Goal: Transaction & Acquisition: Purchase product/service

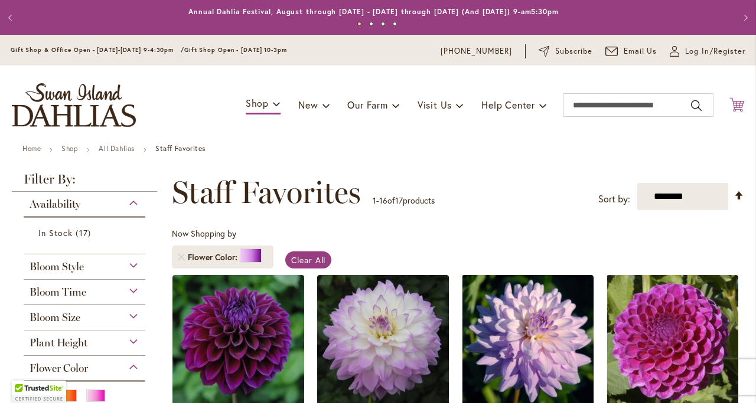
click at [730, 109] on icon "Cart .cls-1 { fill: #231f20; }" at bounding box center [736, 104] width 15 height 15
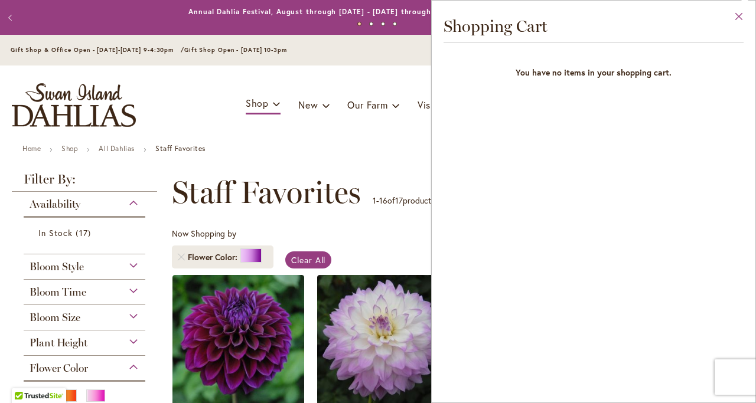
click at [737, 16] on button "Close" at bounding box center [739, 19] width 32 height 37
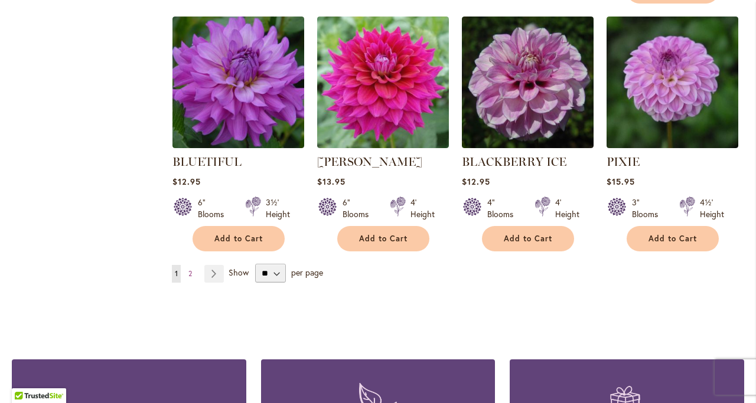
scroll to position [1181, 0]
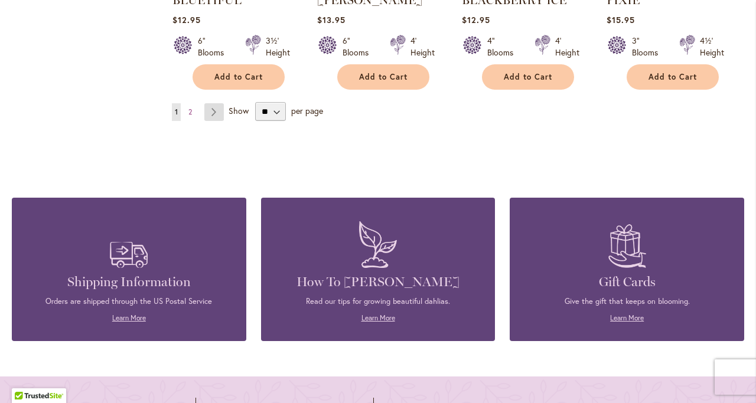
click at [213, 108] on link "Page Next" at bounding box center [213, 112] width 19 height 18
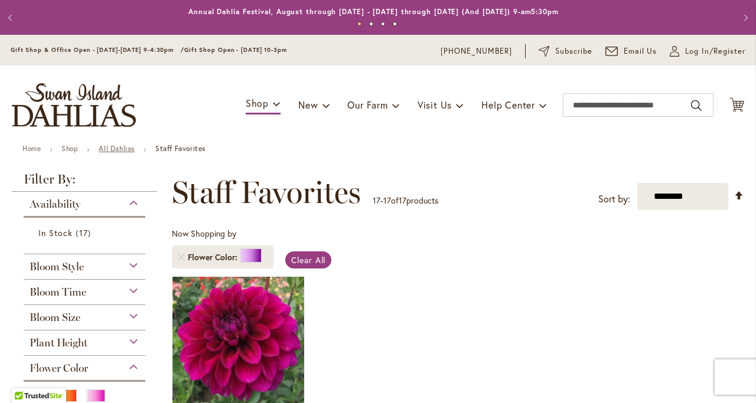
click at [120, 147] on link "All Dahlias" at bounding box center [117, 148] width 36 height 9
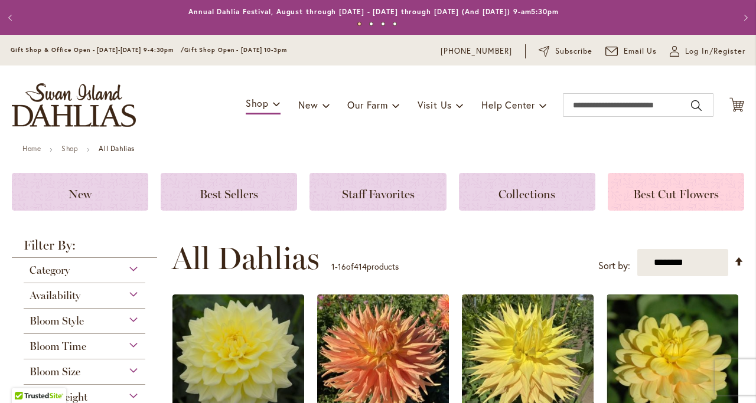
click at [666, 200] on span "Best Cut Flowers" at bounding box center [676, 194] width 86 height 14
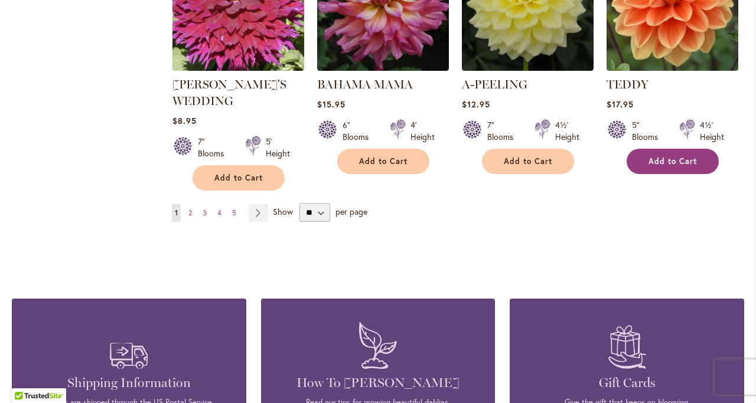
scroll to position [1063, 0]
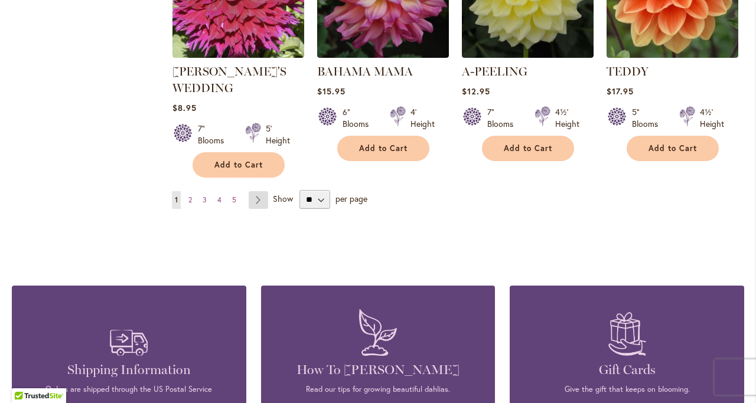
click at [253, 201] on link "Page Next" at bounding box center [258, 200] width 19 height 18
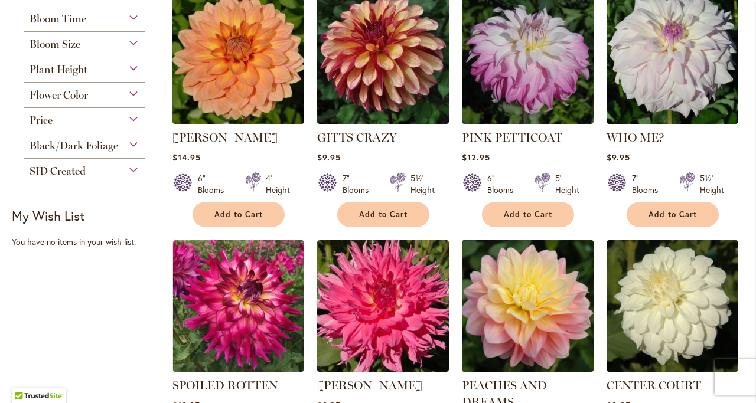
scroll to position [354, 0]
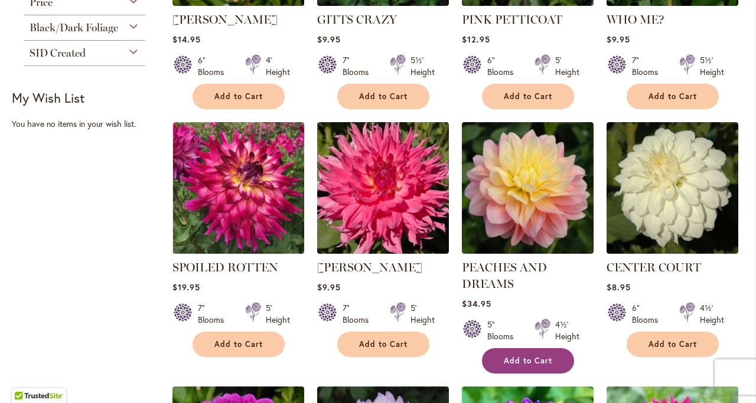
click at [545, 358] on span "Add to Cart" at bounding box center [528, 361] width 48 height 10
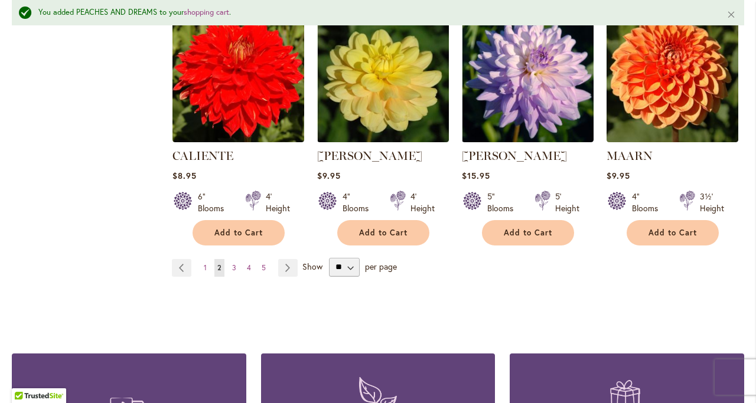
scroll to position [1152, 0]
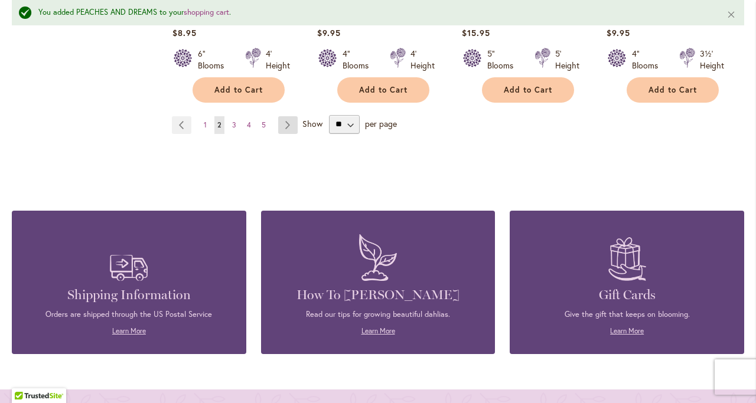
click at [288, 128] on link "Page Next" at bounding box center [287, 125] width 19 height 18
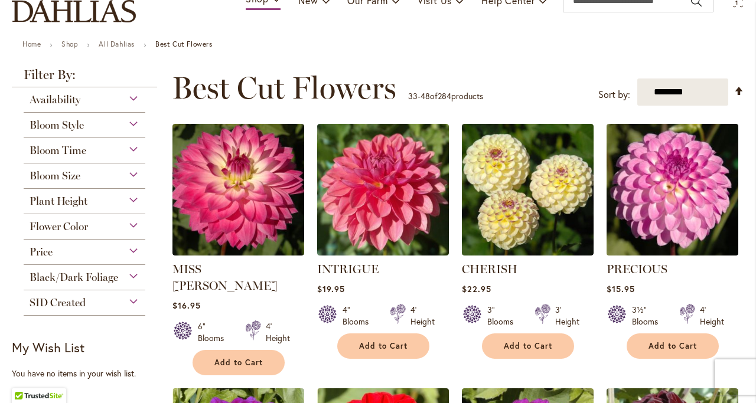
scroll to position [236, 0]
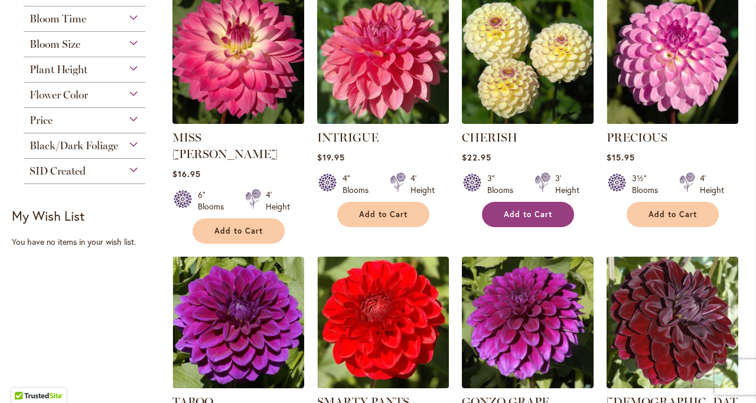
click at [551, 215] on button "Add to Cart" at bounding box center [528, 214] width 92 height 25
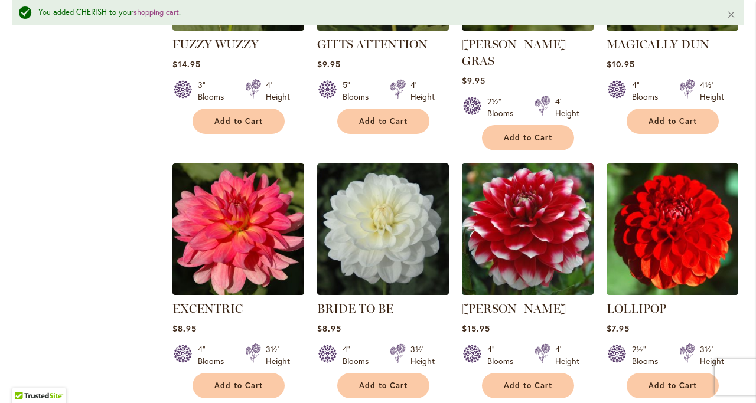
scroll to position [1034, 0]
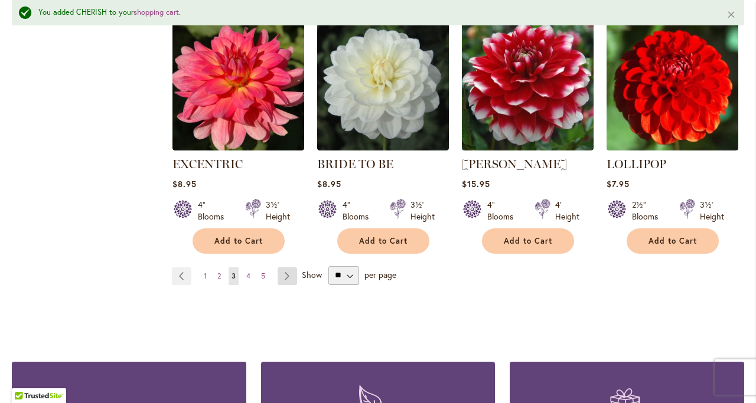
click at [282, 267] on link "Page Next" at bounding box center [286, 276] width 19 height 18
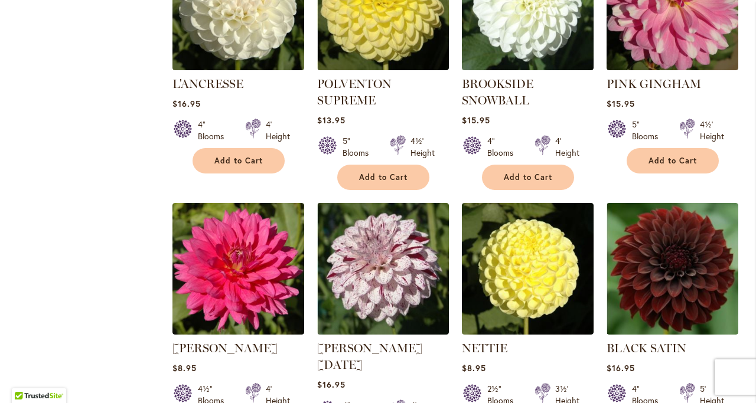
scroll to position [886, 0]
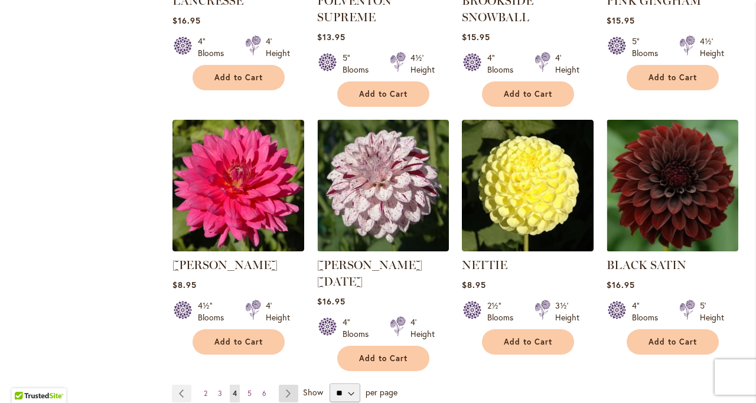
click at [286, 385] on link "Page Next" at bounding box center [288, 394] width 19 height 18
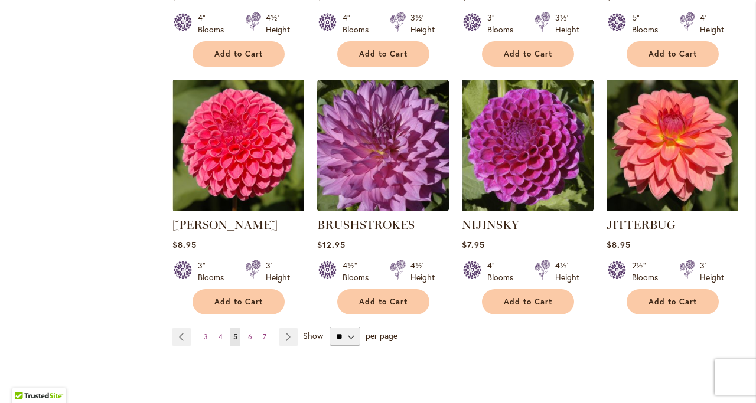
scroll to position [945, 0]
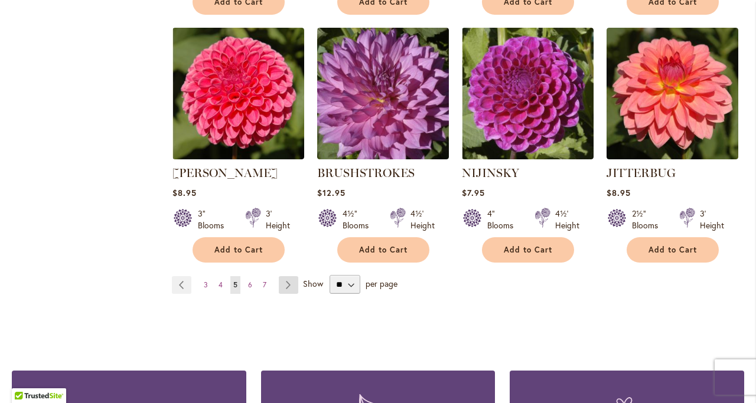
click at [287, 284] on link "Page Next" at bounding box center [288, 285] width 19 height 18
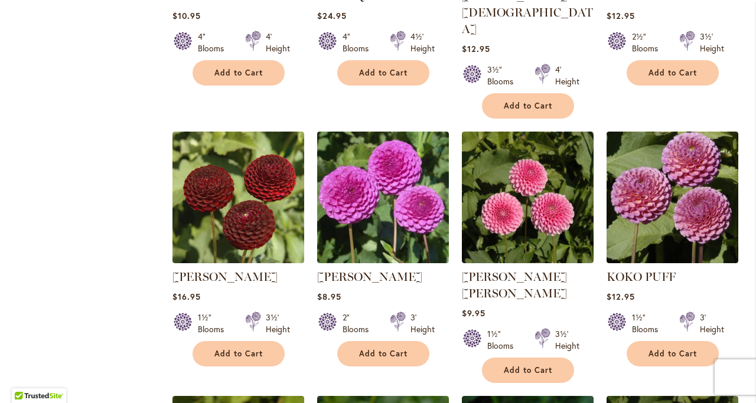
scroll to position [649, 0]
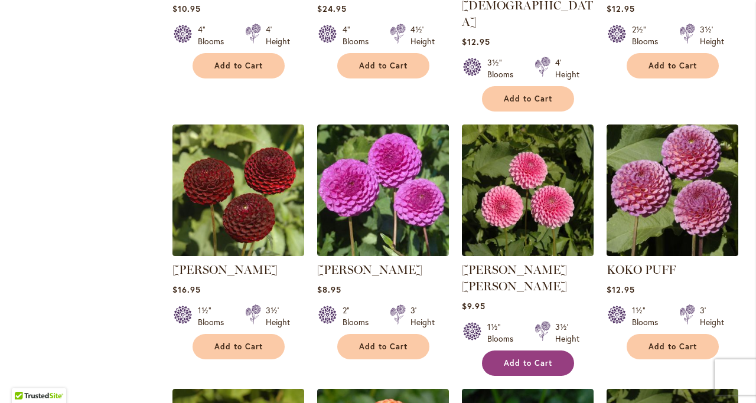
click at [548, 358] on span "Add to Cart" at bounding box center [528, 363] width 48 height 10
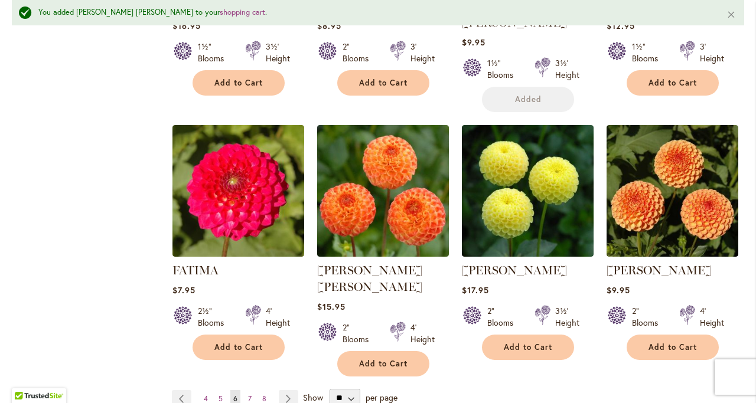
scroll to position [975, 0]
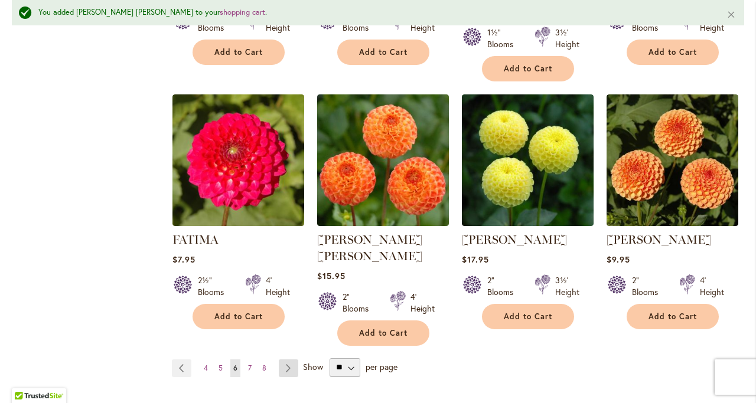
click at [288, 360] on link "Page Next" at bounding box center [288, 369] width 19 height 18
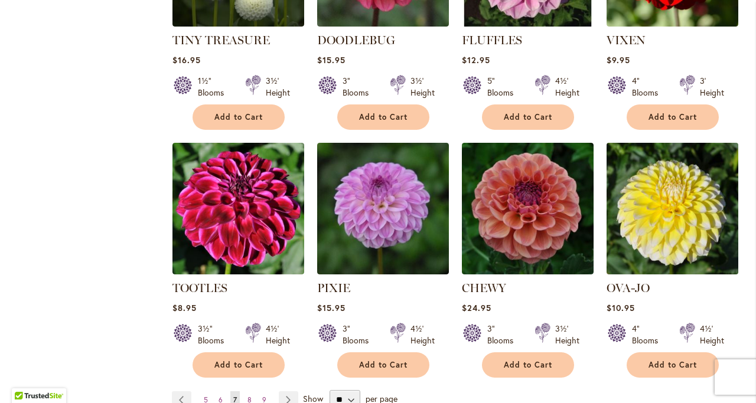
scroll to position [886, 0]
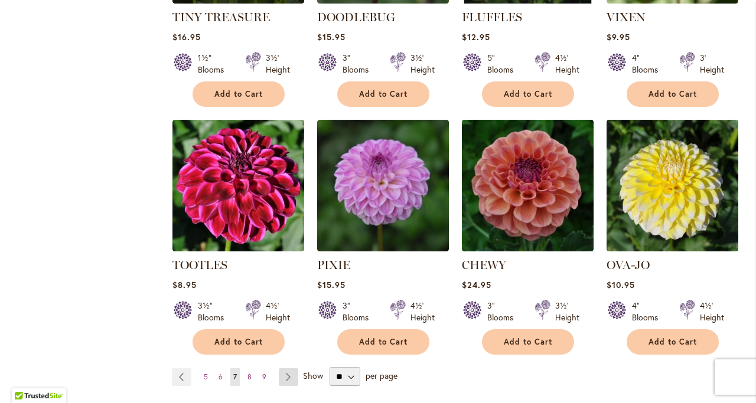
click at [289, 368] on link "Page Next" at bounding box center [288, 377] width 19 height 18
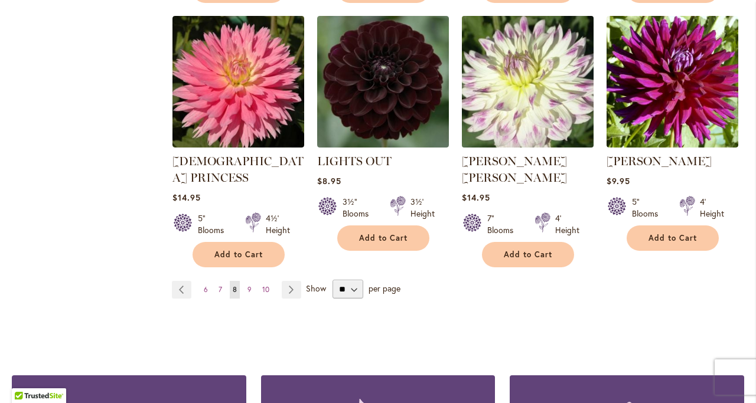
scroll to position [1004, 0]
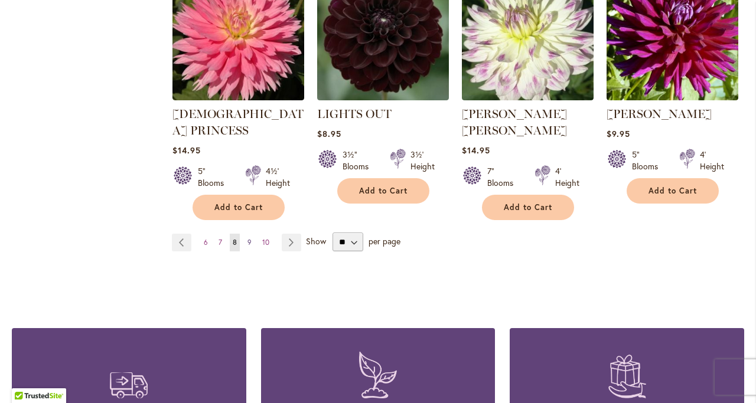
click at [247, 238] on span "9" at bounding box center [249, 242] width 4 height 9
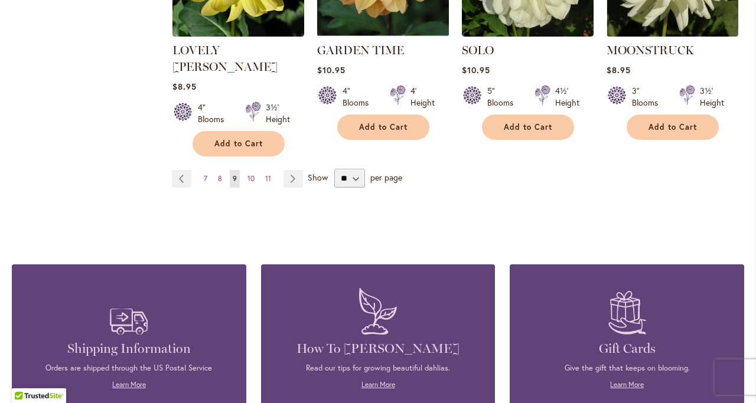
scroll to position [1122, 0]
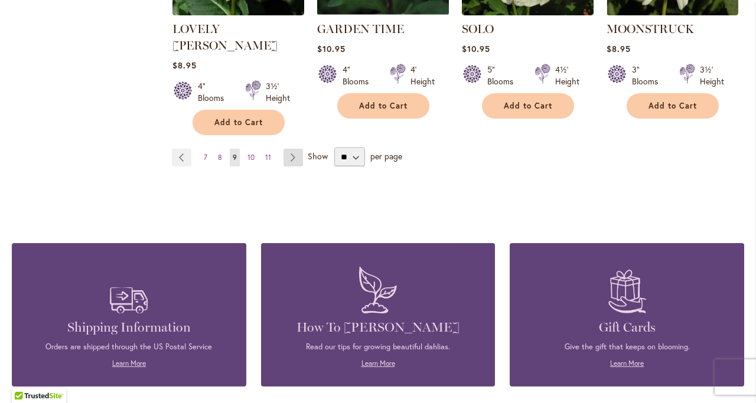
click at [296, 149] on link "Page Next" at bounding box center [292, 158] width 19 height 18
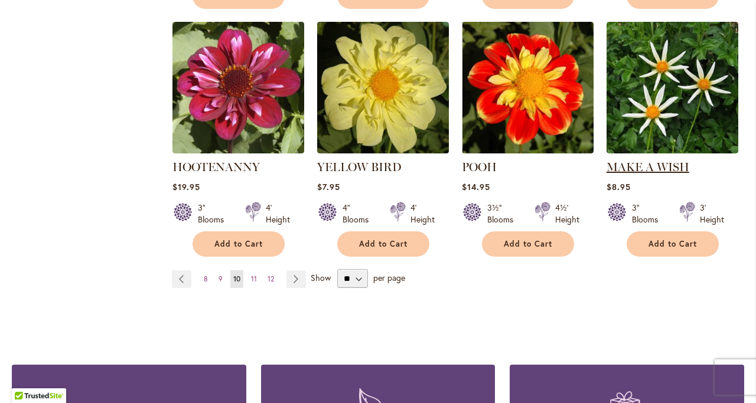
scroll to position [1063, 0]
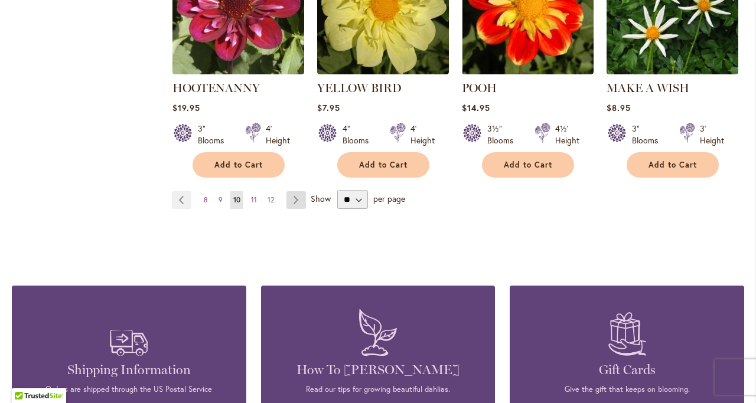
click at [293, 191] on link "Page Next" at bounding box center [295, 200] width 19 height 18
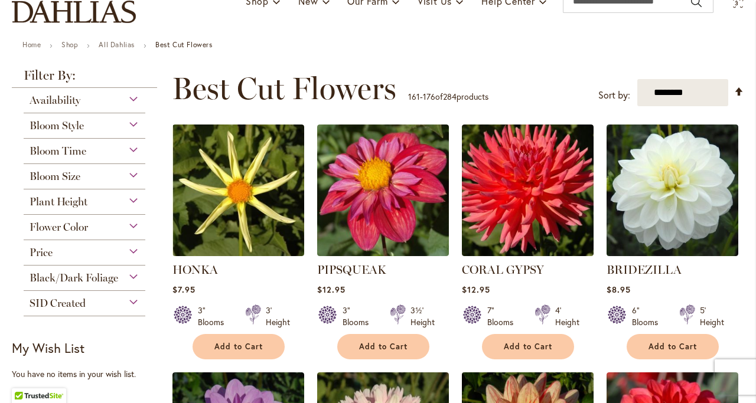
scroll to position [295, 0]
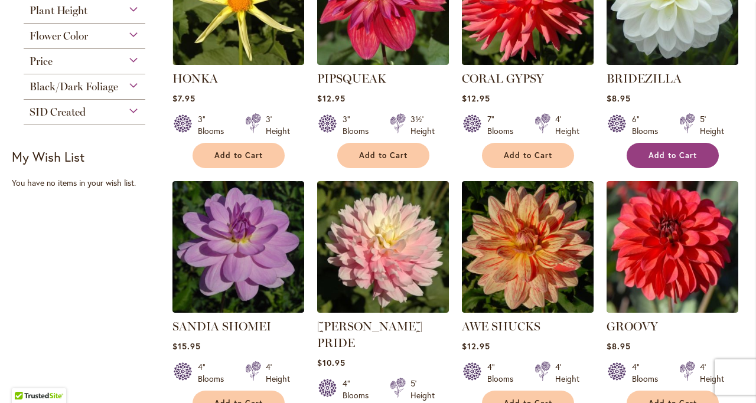
click at [692, 151] on span "Add to Cart" at bounding box center [672, 156] width 48 height 10
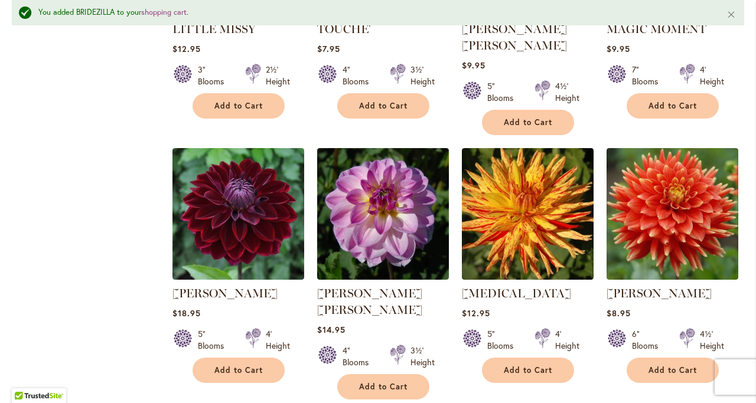
scroll to position [1034, 0]
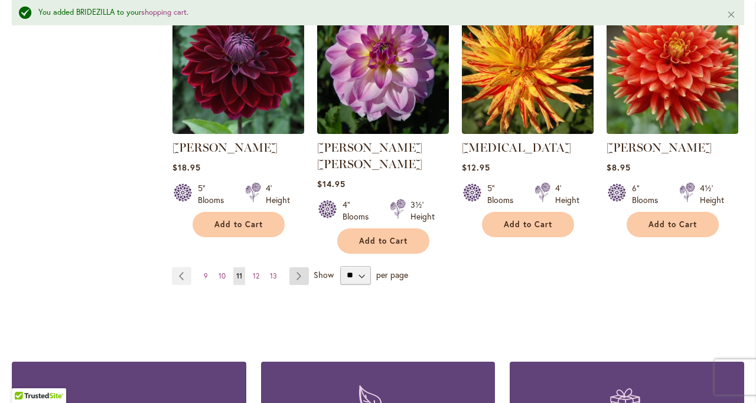
click at [301, 267] on link "Page Next" at bounding box center [298, 276] width 19 height 18
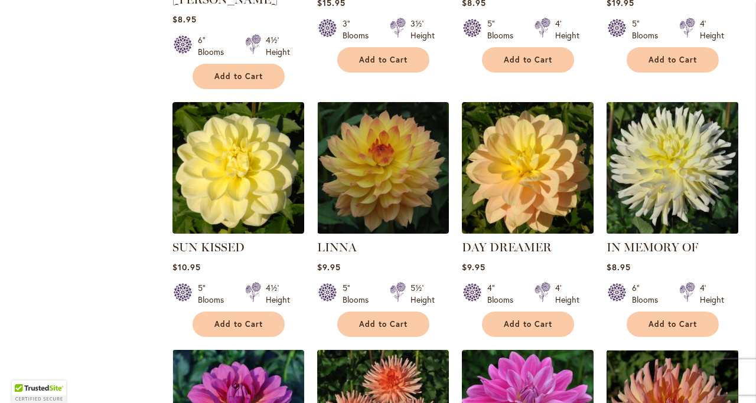
scroll to position [708, 0]
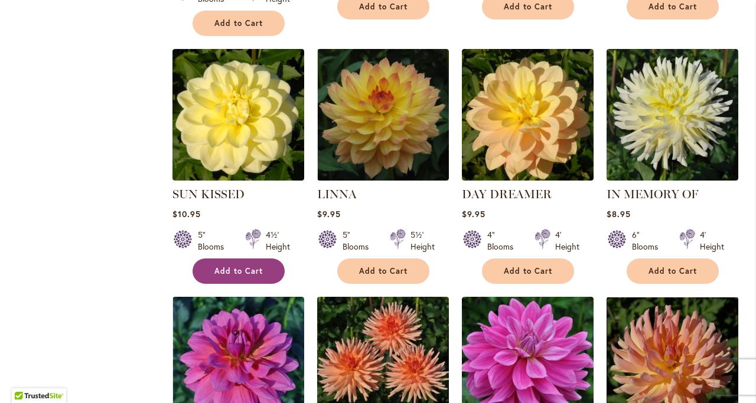
click at [246, 259] on button "Add to Cart" at bounding box center [238, 271] width 92 height 25
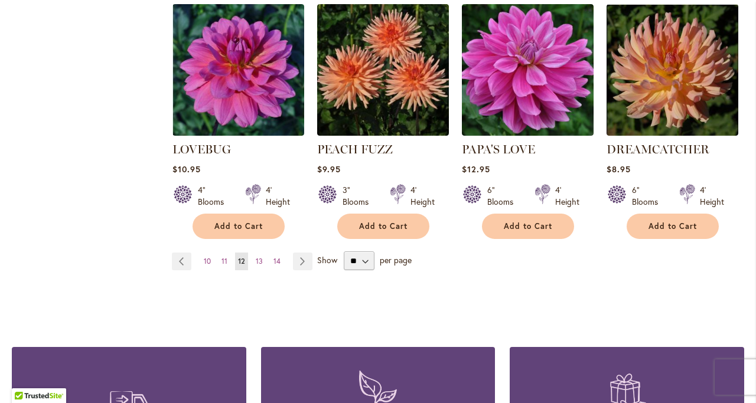
scroll to position [1004, 0]
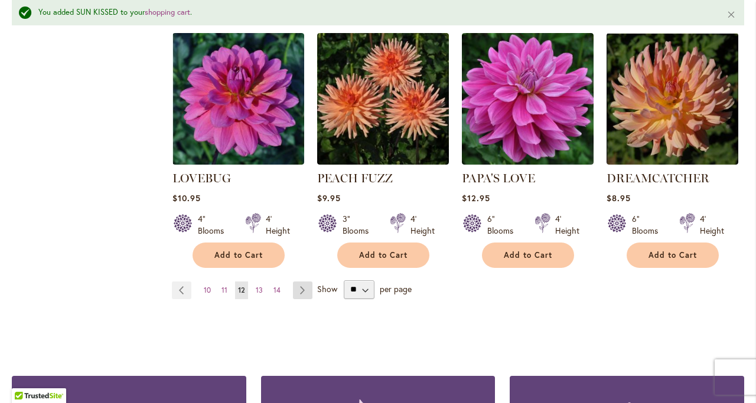
click at [298, 282] on link "Page Next" at bounding box center [302, 291] width 19 height 18
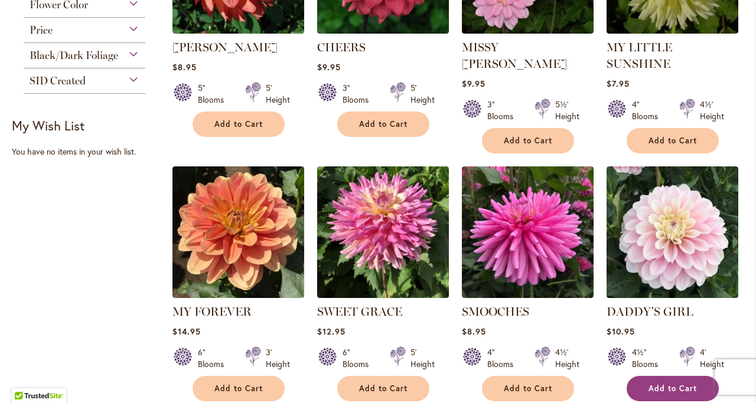
scroll to position [413, 0]
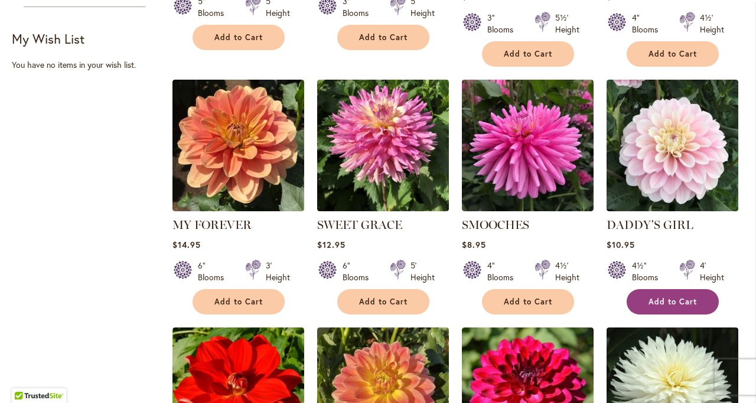
click at [686, 297] on span "Add to Cart" at bounding box center [672, 302] width 48 height 10
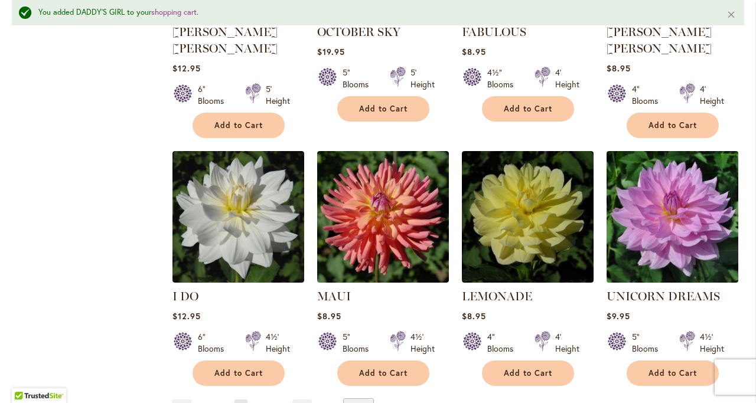
scroll to position [1034, 0]
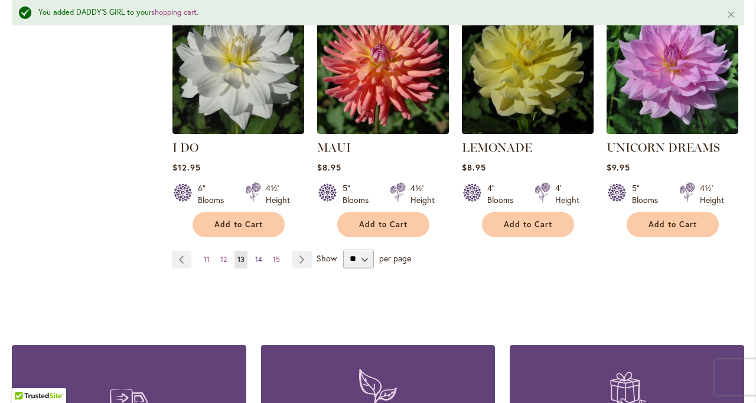
click at [261, 251] on link "Page 14" at bounding box center [258, 260] width 13 height 18
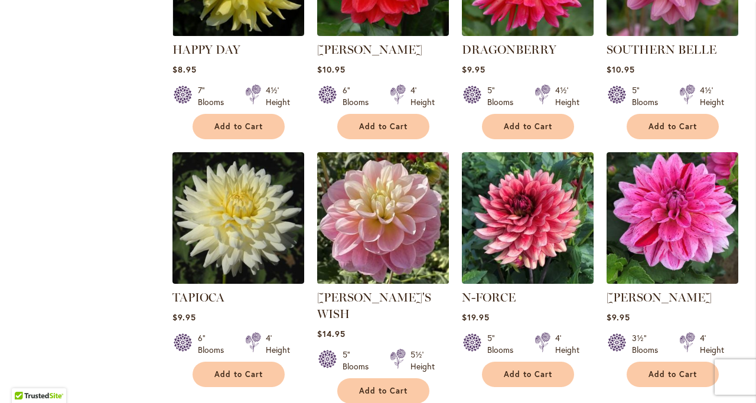
scroll to position [590, 0]
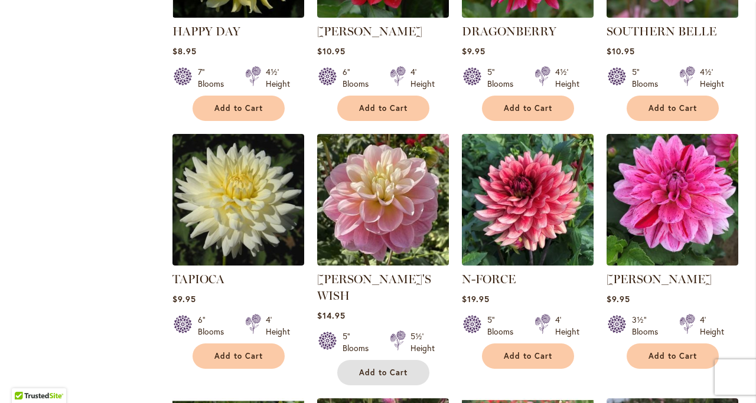
drag, startPoint x: 377, startPoint y: 351, endPoint x: 387, endPoint y: 352, distance: 10.7
click at [376, 368] on span "Add to Cart" at bounding box center [383, 373] width 48 height 10
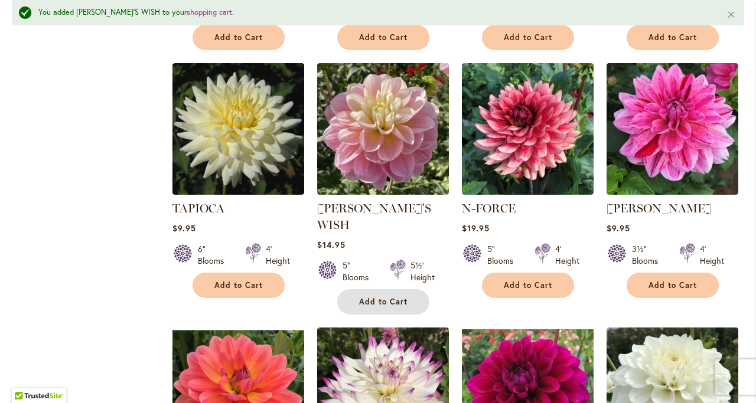
scroll to position [916, 0]
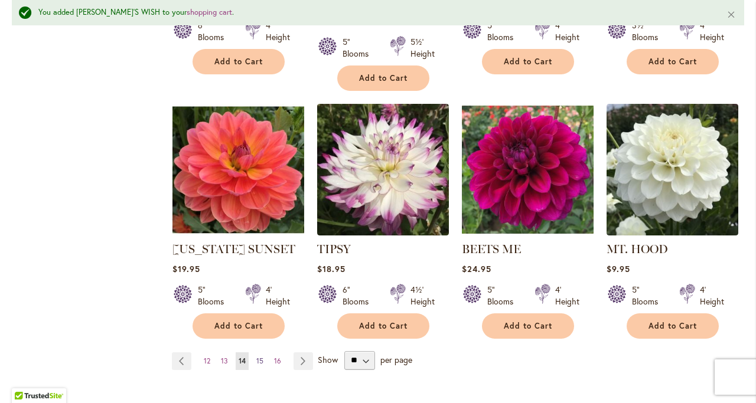
click at [257, 357] on span "15" at bounding box center [259, 361] width 7 height 9
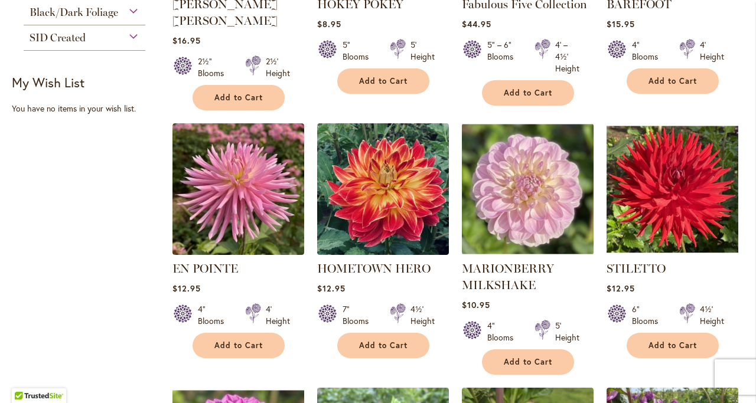
scroll to position [413, 0]
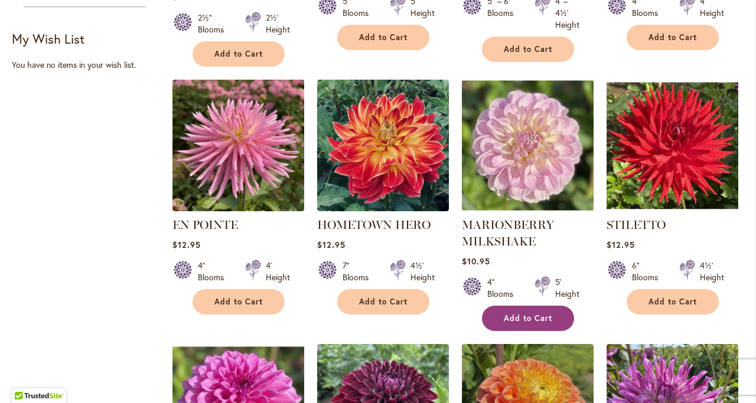
click at [540, 313] on span "Add to Cart" at bounding box center [528, 318] width 48 height 10
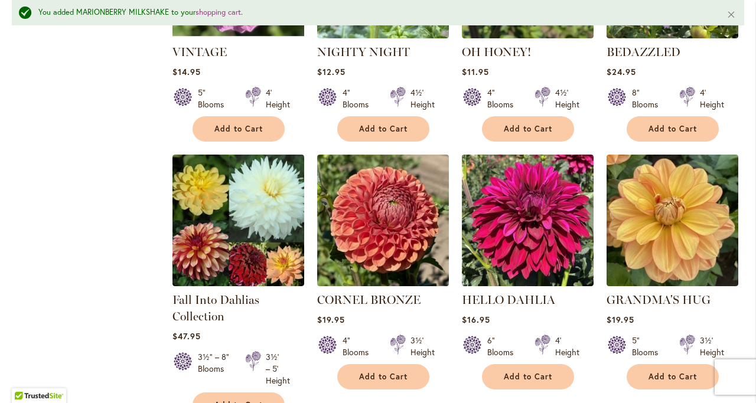
scroll to position [1034, 0]
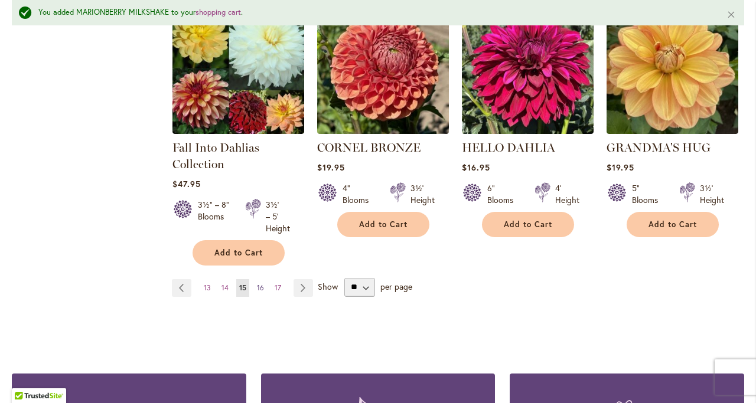
click at [257, 283] on span "16" at bounding box center [260, 287] width 7 height 9
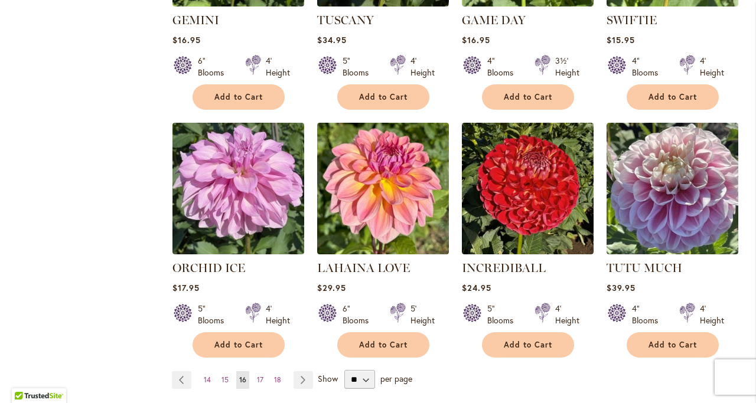
scroll to position [886, 0]
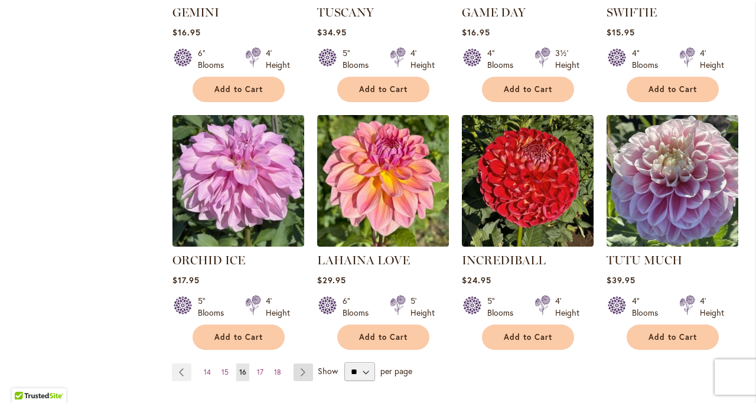
click at [300, 373] on link "Page Next" at bounding box center [302, 373] width 19 height 18
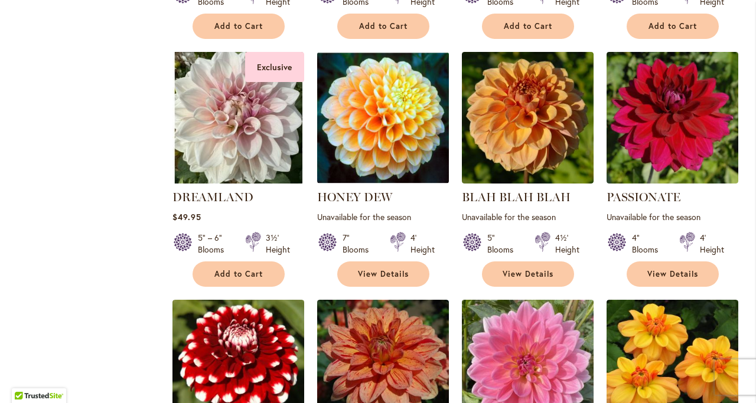
scroll to position [767, 0]
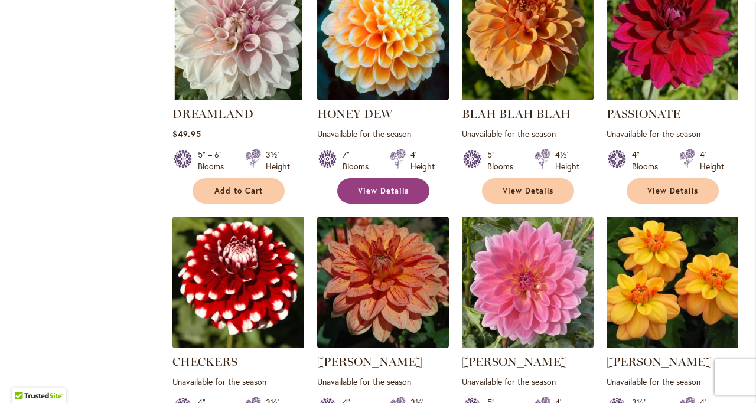
click at [397, 192] on span "View Details" at bounding box center [383, 191] width 51 height 10
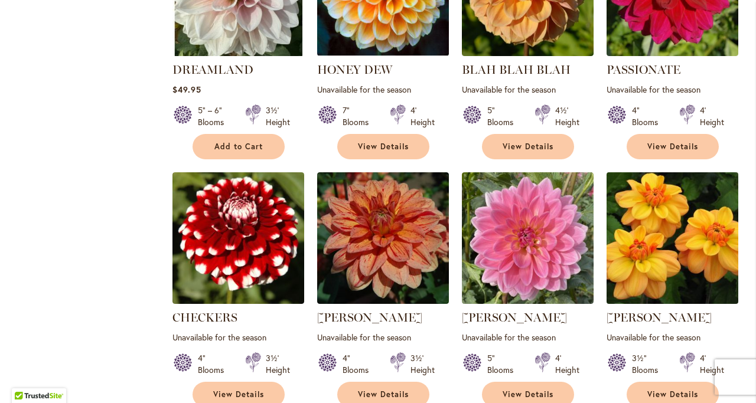
scroll to position [1004, 0]
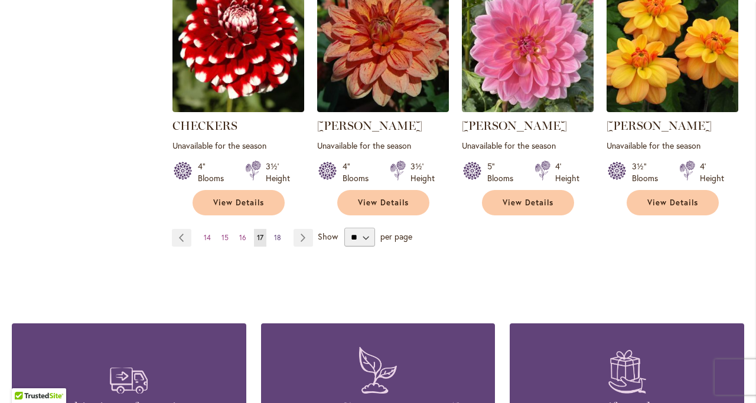
click at [274, 240] on span "18" at bounding box center [277, 237] width 7 height 9
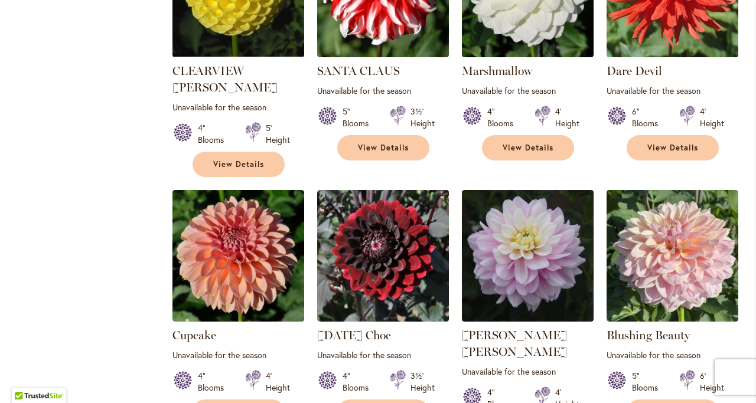
scroll to position [708, 0]
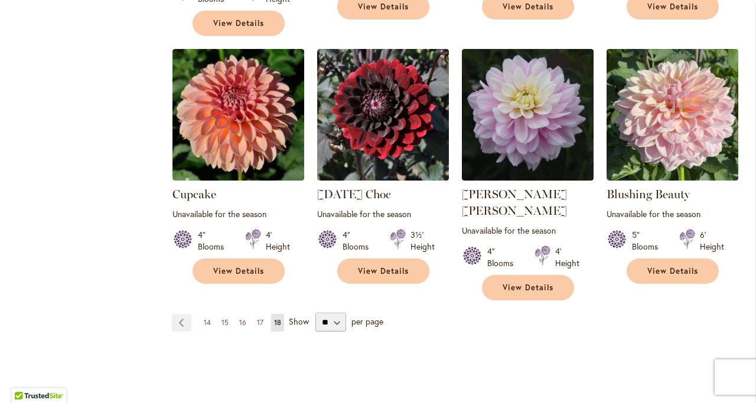
drag, startPoint x: 14, startPoint y: 266, endPoint x: 15, endPoint y: 277, distance: 10.7
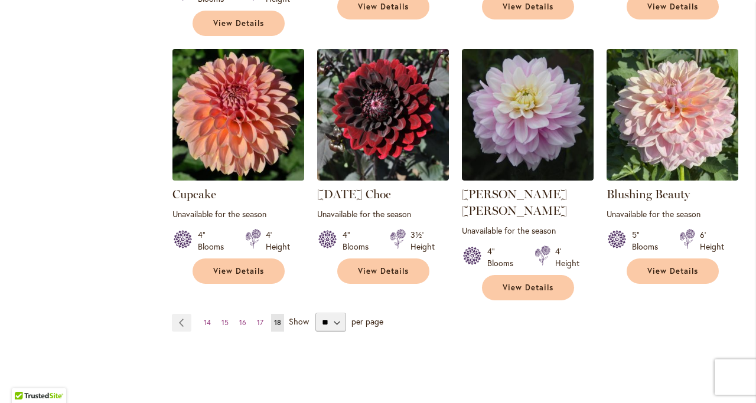
click at [220, 90] on img at bounding box center [238, 114] width 138 height 138
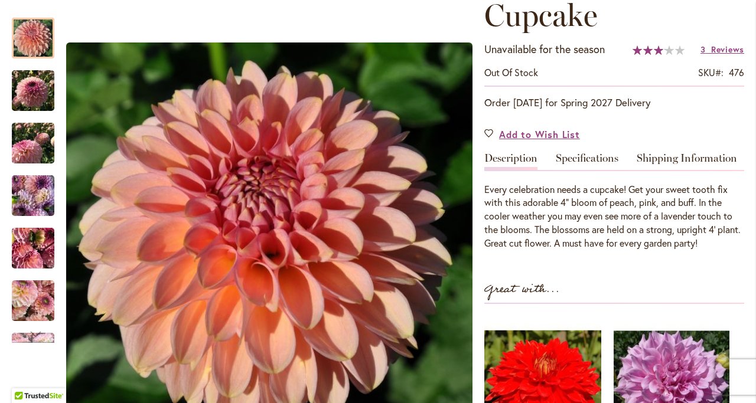
scroll to position [354, 0]
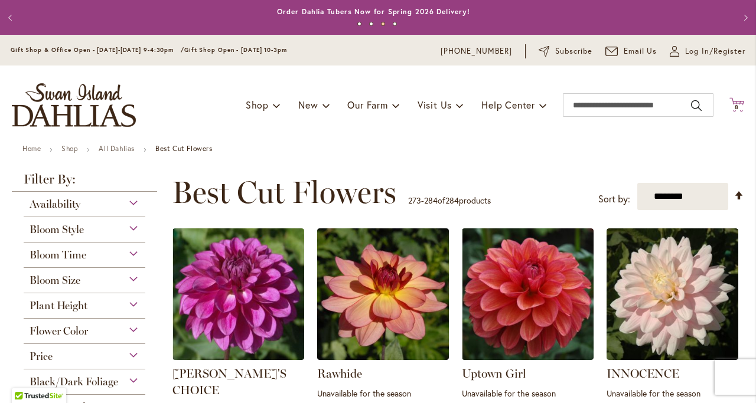
click at [731, 106] on span "8 8 items" at bounding box center [737, 107] width 12 height 6
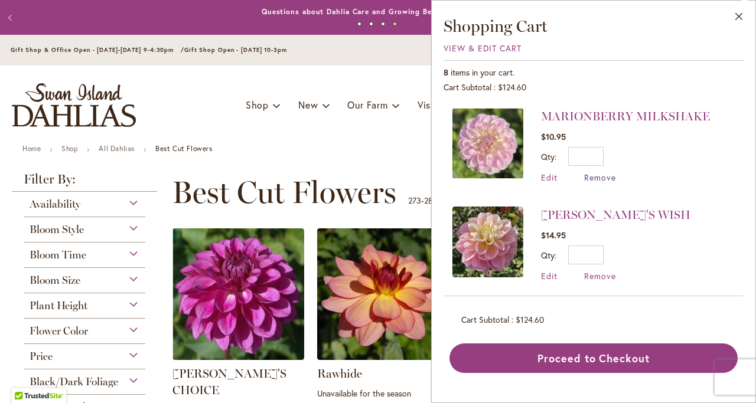
click at [609, 177] on span "Remove" at bounding box center [600, 177] width 32 height 11
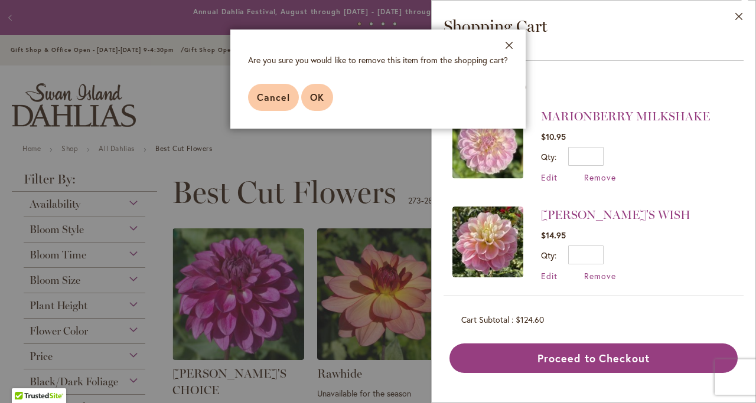
click at [318, 92] on span "OK" at bounding box center [317, 97] width 14 height 12
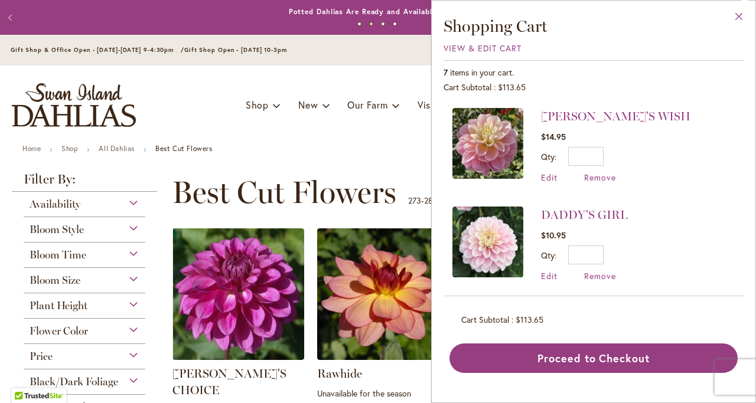
click at [743, 10] on button "Close" at bounding box center [739, 19] width 32 height 37
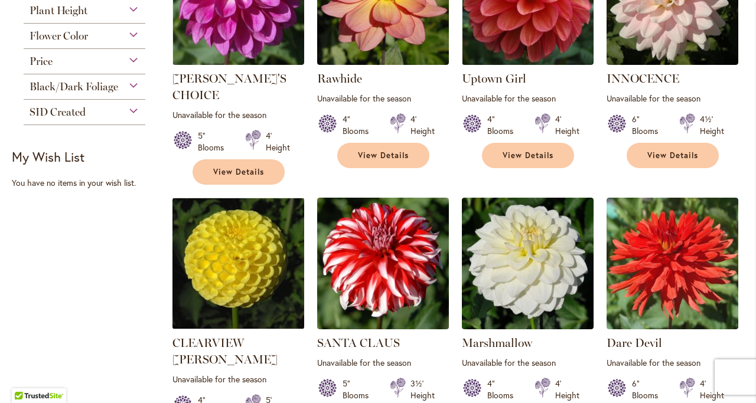
scroll to position [649, 0]
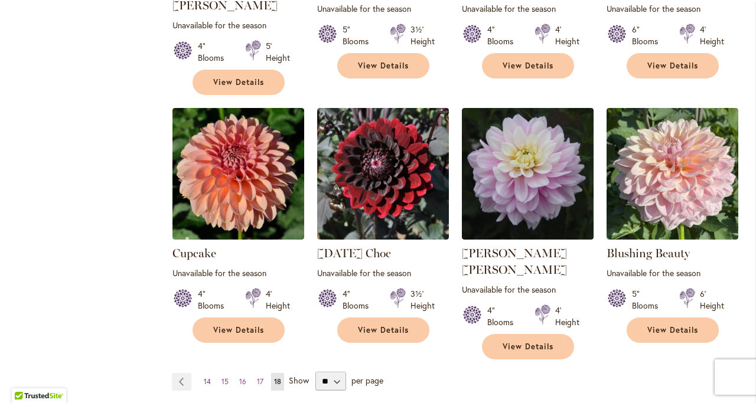
click at [204, 377] on span "14" at bounding box center [207, 381] width 7 height 9
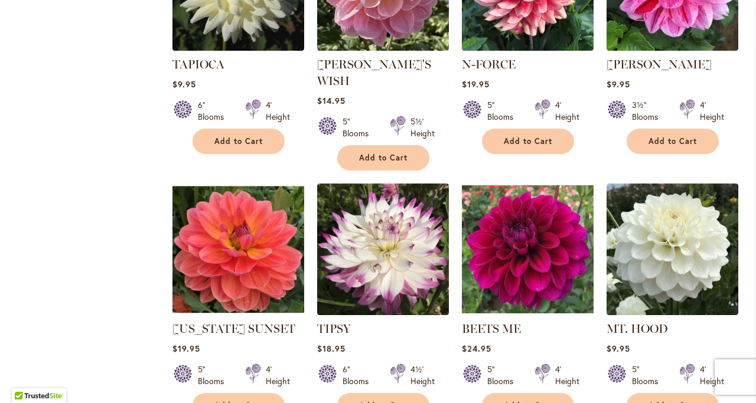
scroll to position [945, 0]
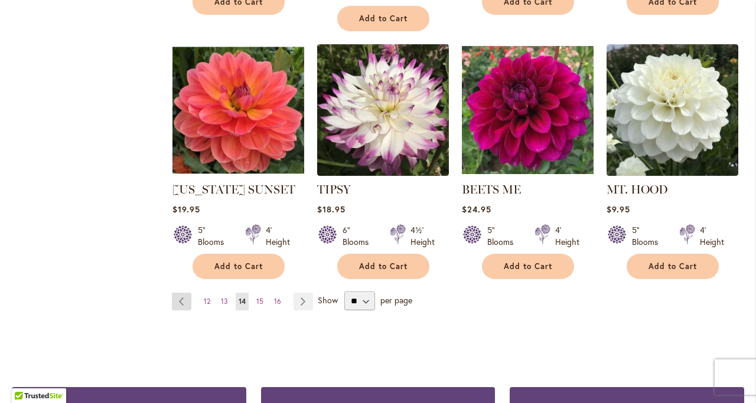
click at [172, 293] on link "Page Previous" at bounding box center [181, 302] width 19 height 18
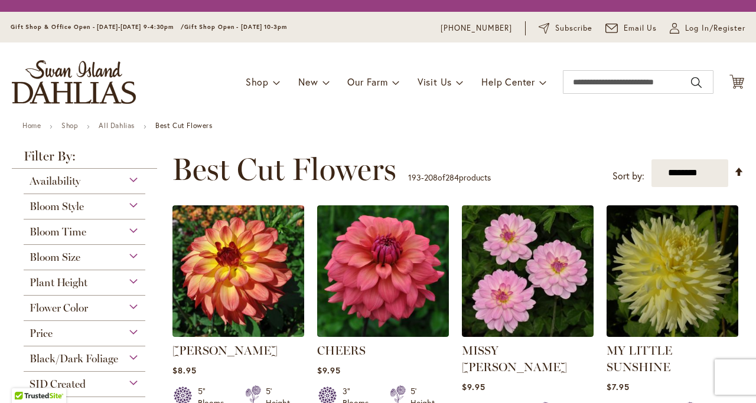
click at [181, 284] on img at bounding box center [238, 271] width 132 height 132
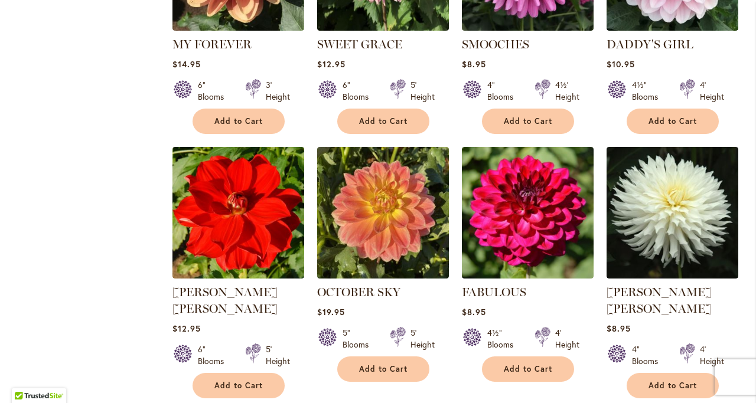
scroll to position [649, 0]
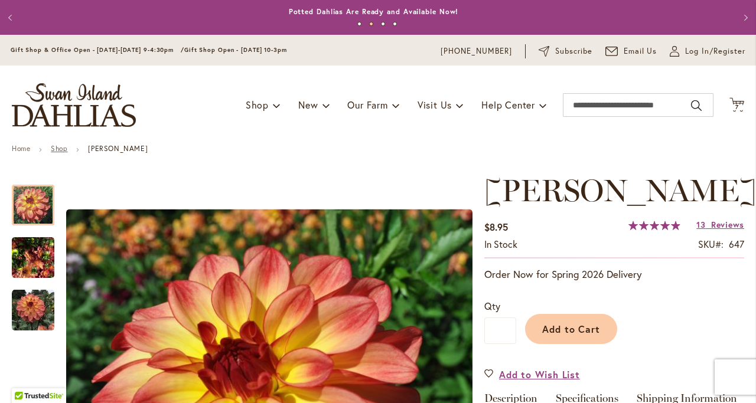
click at [53, 147] on link "Shop" at bounding box center [59, 148] width 17 height 9
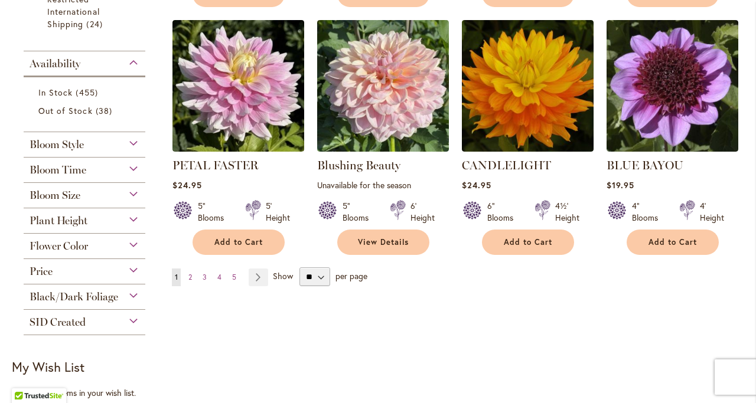
scroll to position [973, 0]
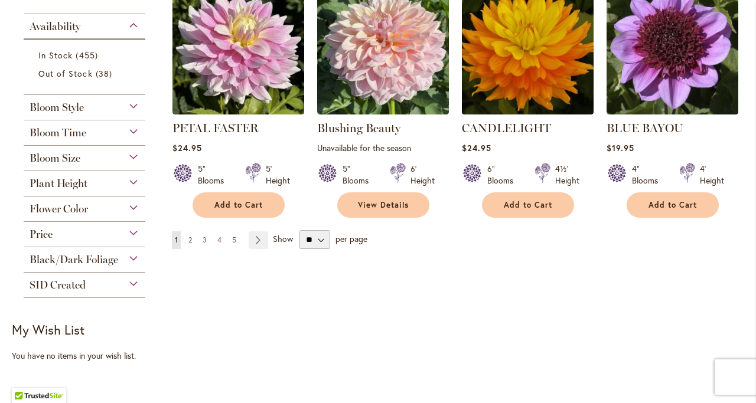
click at [191, 240] on span "2" at bounding box center [190, 240] width 4 height 9
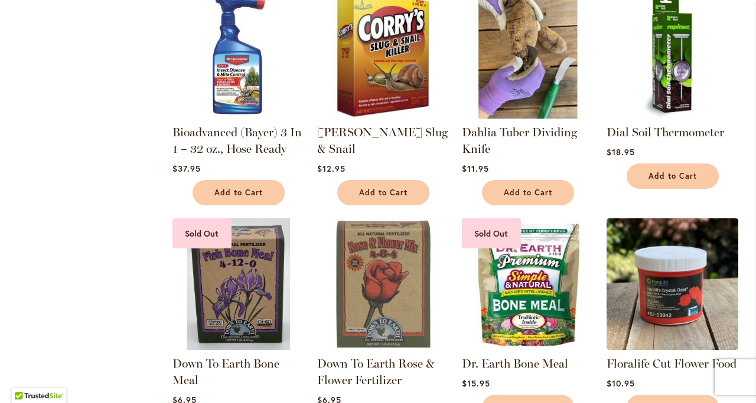
scroll to position [886, 0]
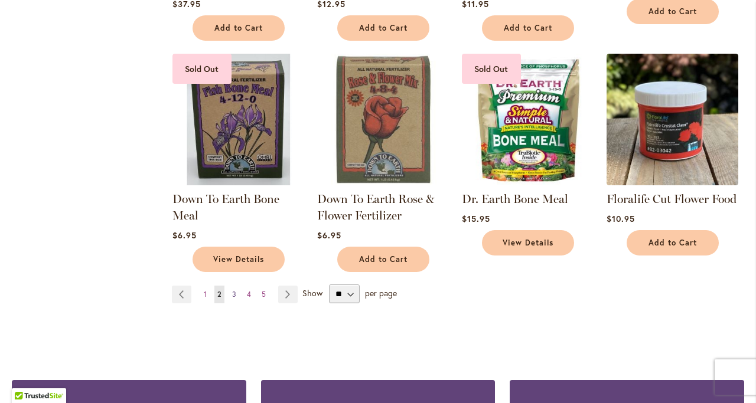
click at [233, 293] on span "3" at bounding box center [234, 294] width 4 height 9
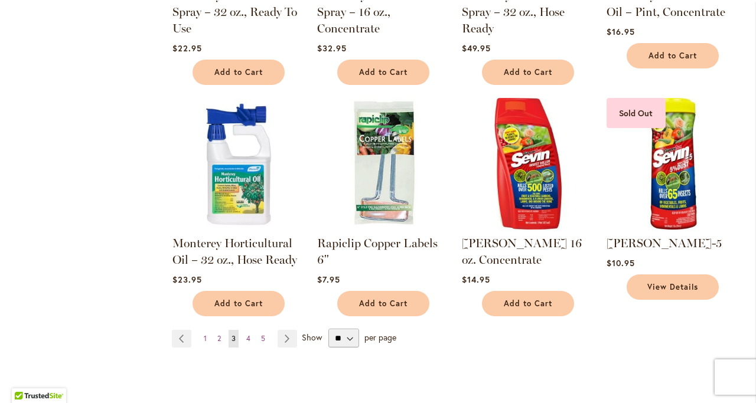
scroll to position [827, 0]
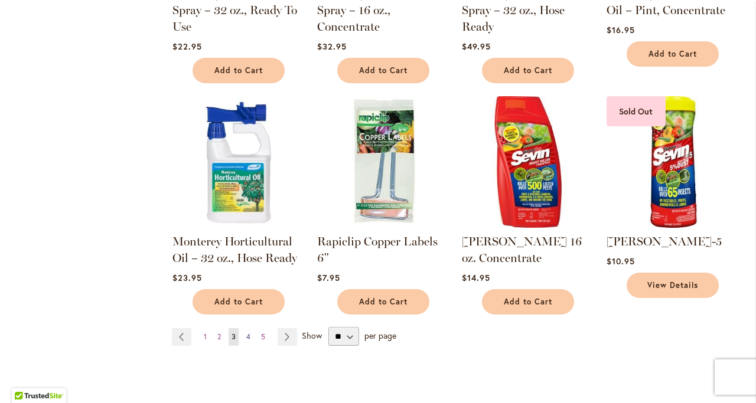
click at [247, 332] on span "4" at bounding box center [248, 336] width 4 height 9
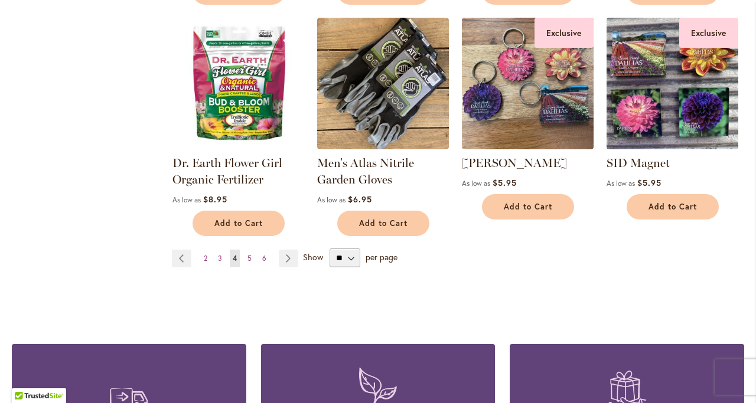
scroll to position [1122, 0]
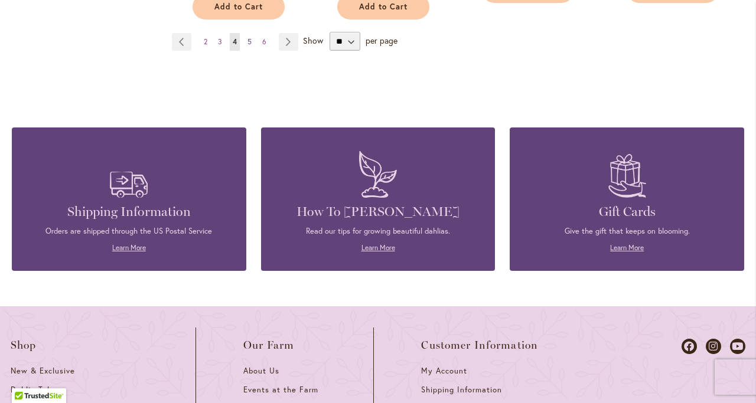
click at [249, 37] on span "5" at bounding box center [249, 41] width 4 height 9
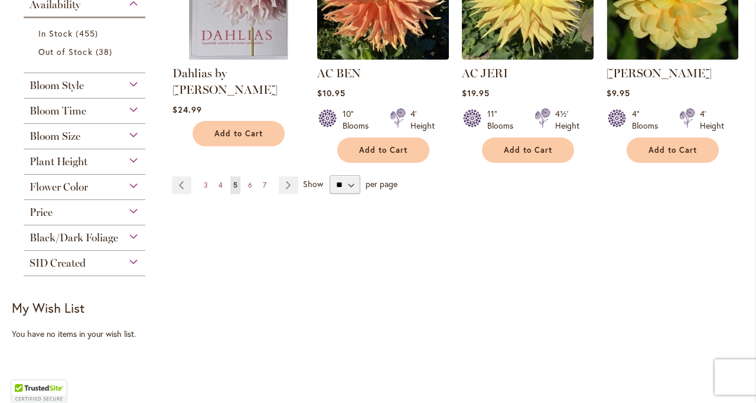
scroll to position [1004, 0]
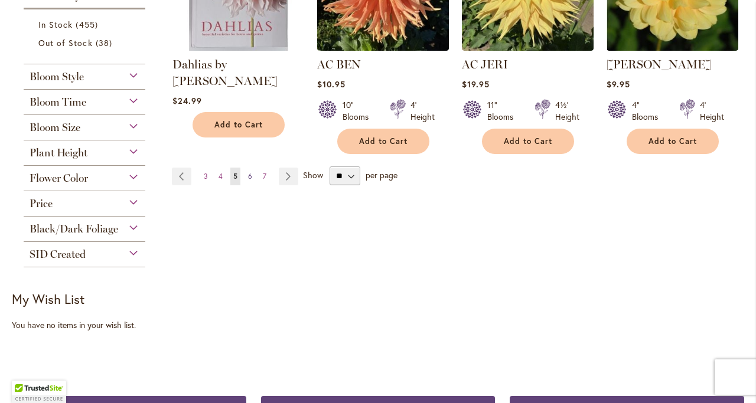
click at [249, 173] on span "6" at bounding box center [250, 176] width 4 height 9
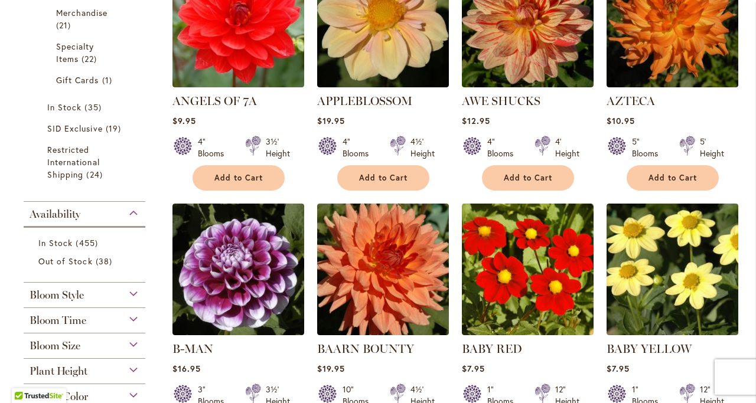
scroll to position [886, 0]
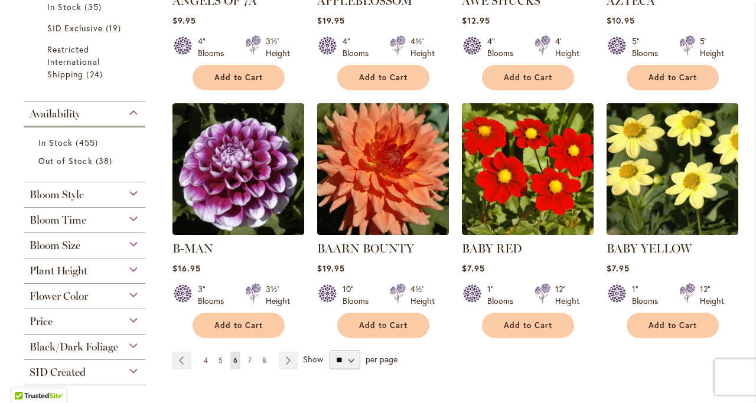
click at [248, 356] on span "7" at bounding box center [250, 360] width 4 height 9
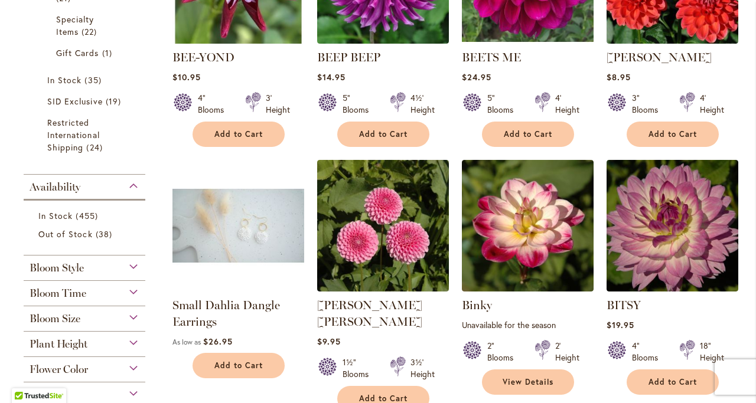
scroll to position [945, 0]
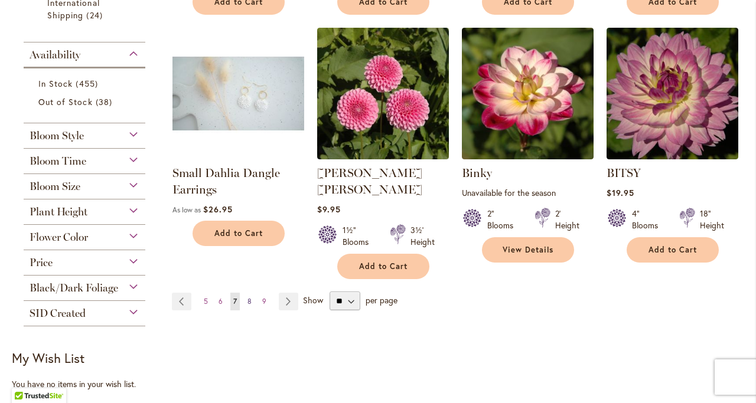
click at [249, 297] on span "8" at bounding box center [249, 301] width 4 height 9
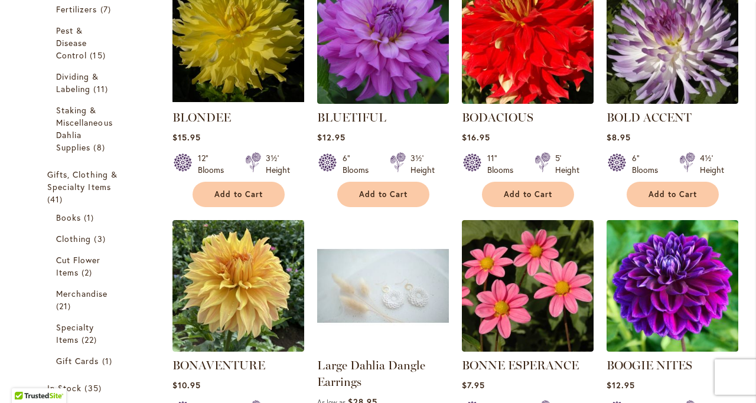
scroll to position [649, 0]
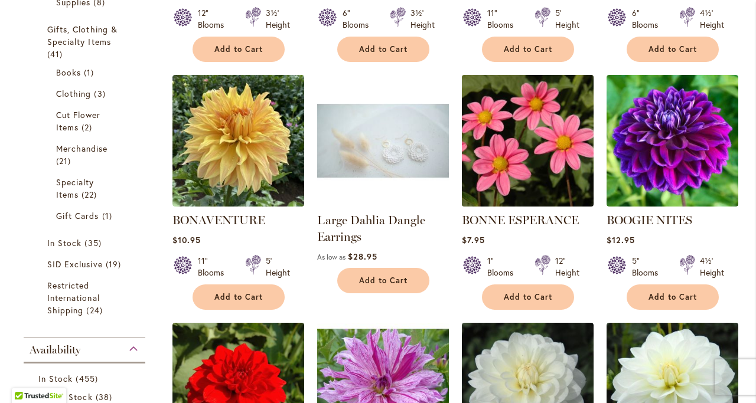
click at [541, 136] on img at bounding box center [527, 140] width 138 height 138
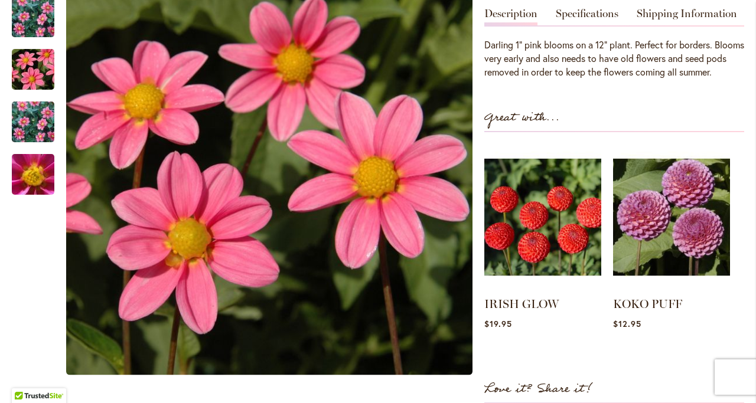
scroll to position [413, 0]
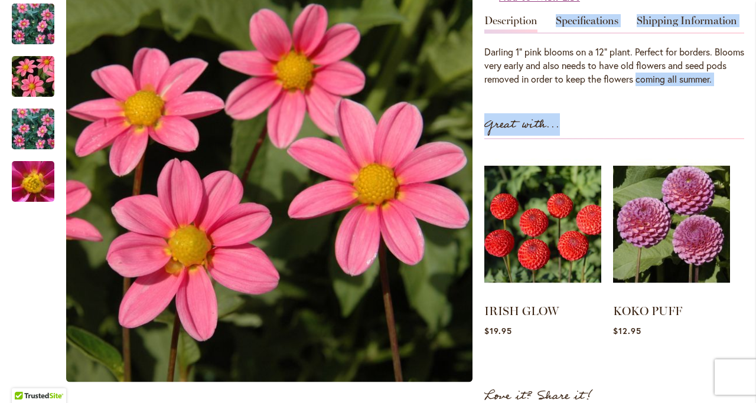
drag, startPoint x: 661, startPoint y: 77, endPoint x: 641, endPoint y: 116, distance: 44.1
click at [641, 116] on div "BONNE ESPERANCE $7.95 In stock SKU 506 Rating: 73 % of 100 6 Reviews Add Your R…" at bounding box center [614, 96] width 260 height 673
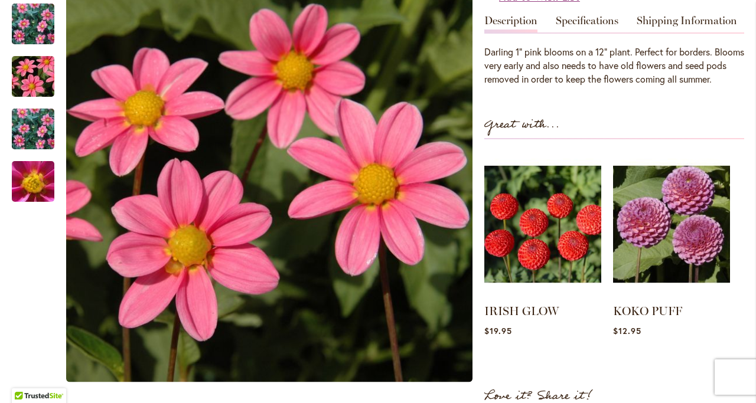
click at [590, 66] on div "Darling 1" pink blooms on a 12" plant. Perfect for borders. Blooms very early a…" at bounding box center [614, 65] width 260 height 41
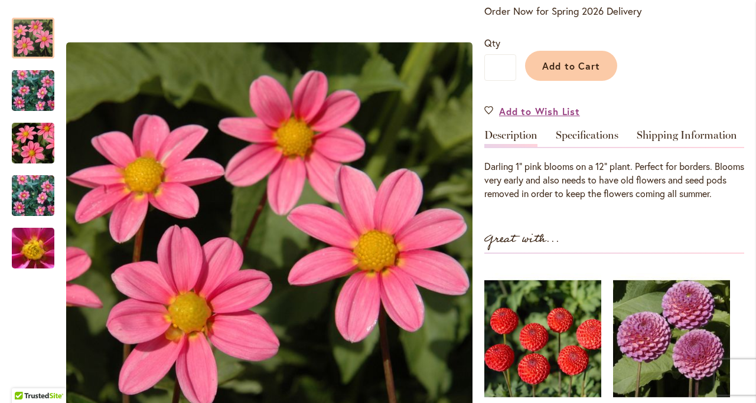
scroll to position [295, 0]
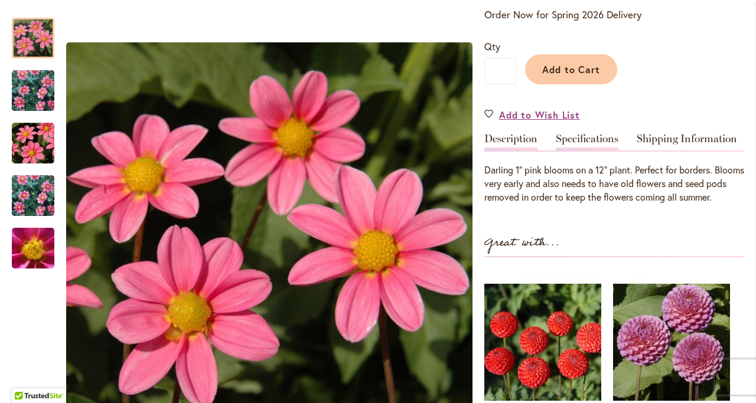
click at [597, 142] on link "Specifications" at bounding box center [587, 141] width 63 height 17
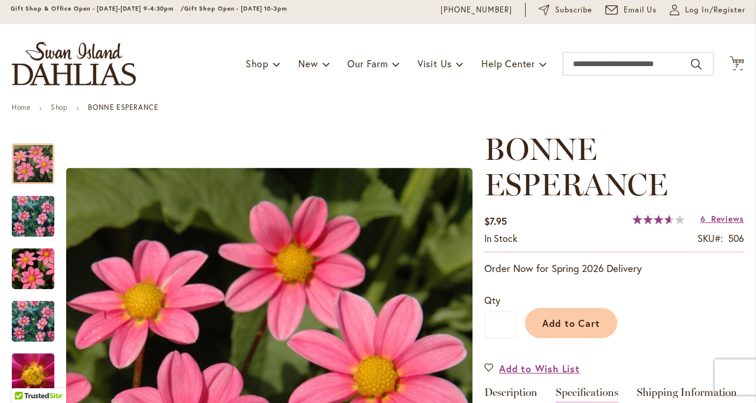
scroll to position [0, 0]
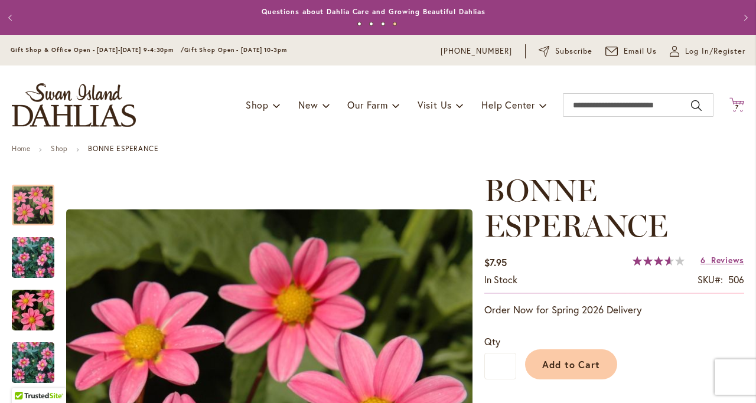
click at [731, 105] on span "7 7 items" at bounding box center [737, 107] width 12 height 6
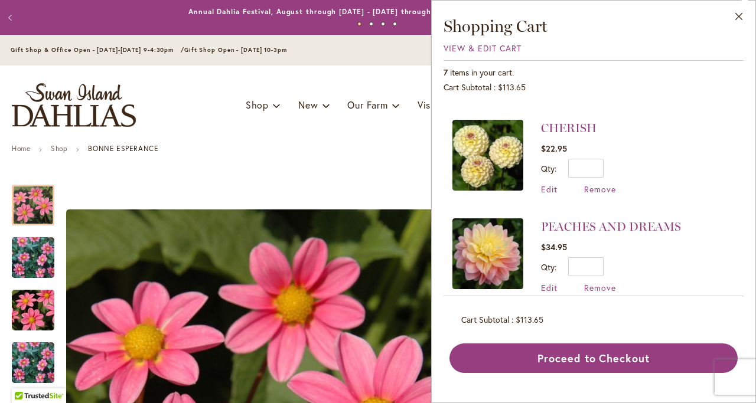
scroll to position [321, 0]
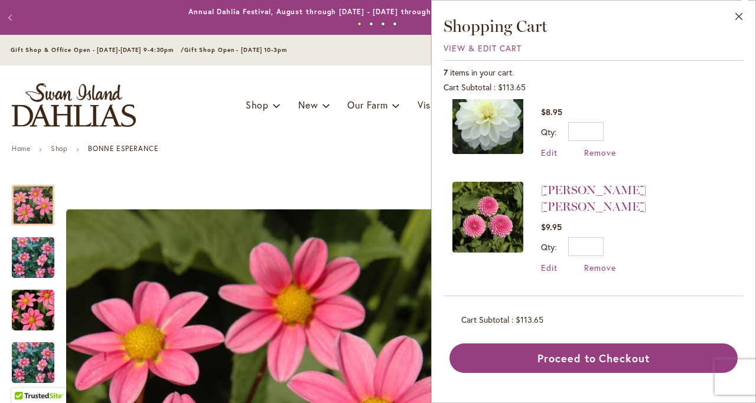
click at [481, 213] on img at bounding box center [487, 217] width 71 height 71
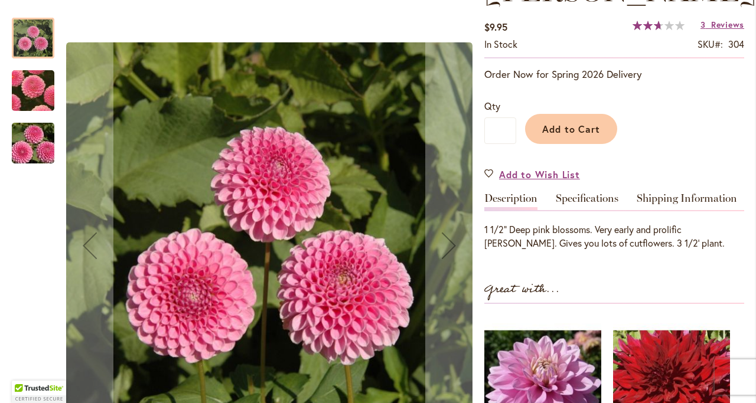
scroll to position [236, 0]
drag, startPoint x: 595, startPoint y: 164, endPoint x: 619, endPoint y: 172, distance: 25.0
click at [596, 192] on link "Specifications" at bounding box center [587, 200] width 63 height 17
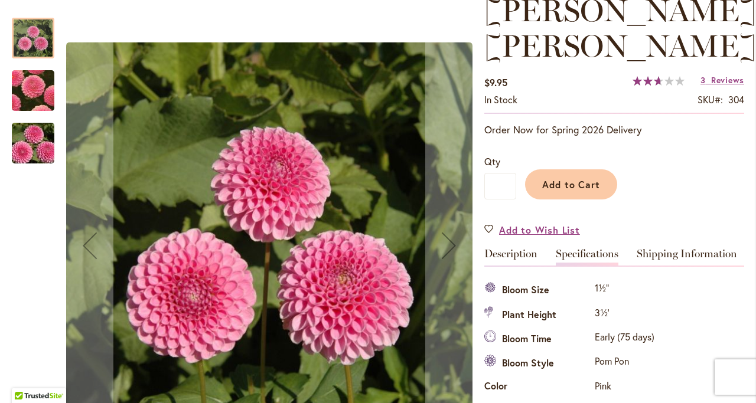
scroll to position [97, 0]
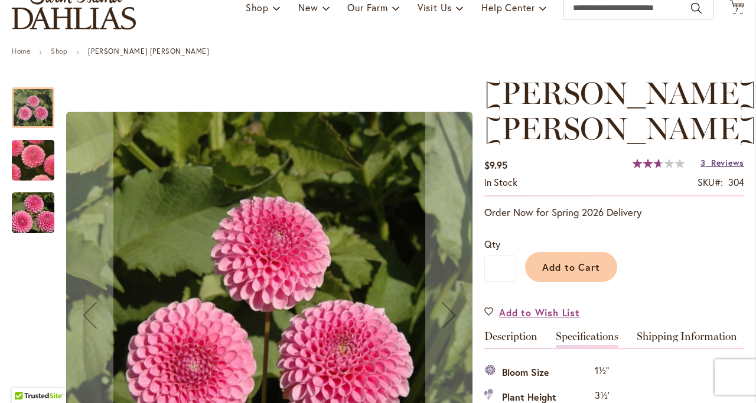
click at [718, 157] on span "Reviews" at bounding box center [727, 162] width 33 height 11
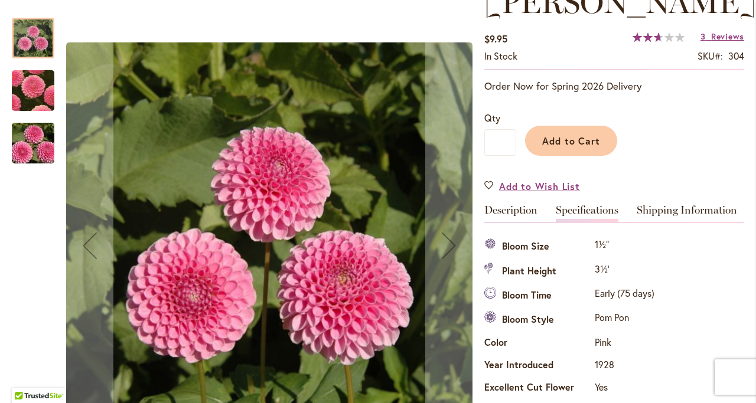
scroll to position [0, 0]
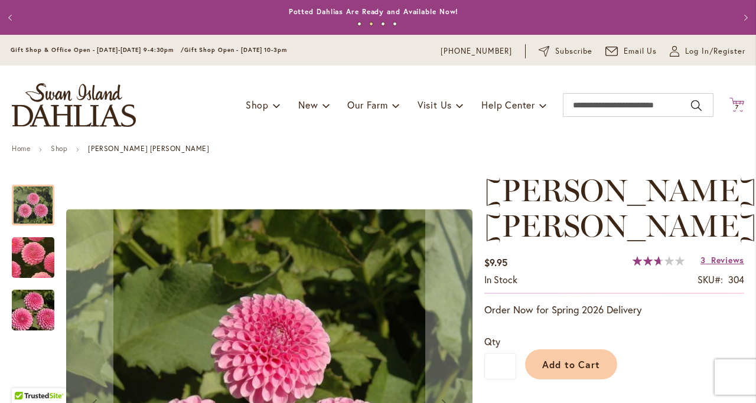
click at [729, 101] on icon "Cart .cls-1 { fill: #231f20; }" at bounding box center [736, 104] width 15 height 15
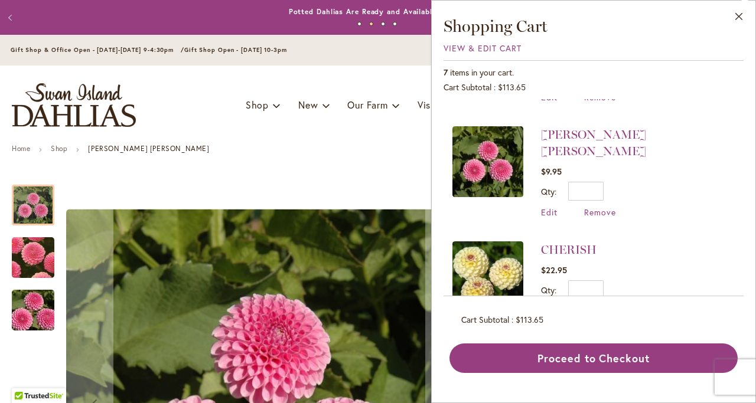
scroll to position [413, 0]
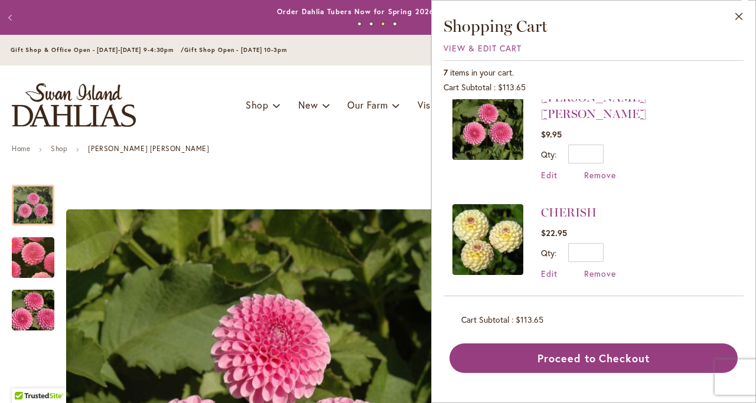
click at [481, 240] on img at bounding box center [487, 239] width 71 height 71
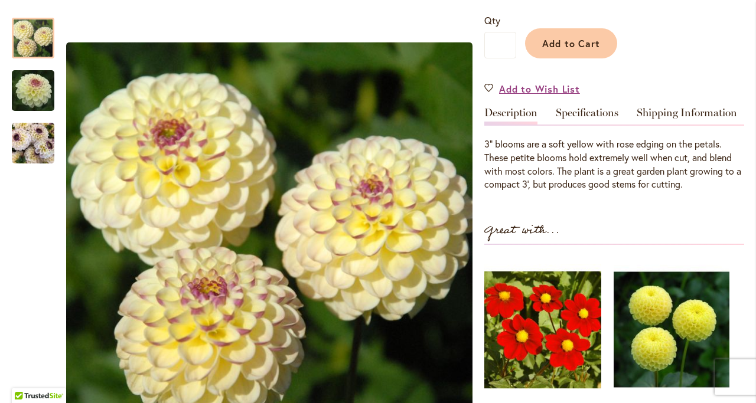
scroll to position [295, 0]
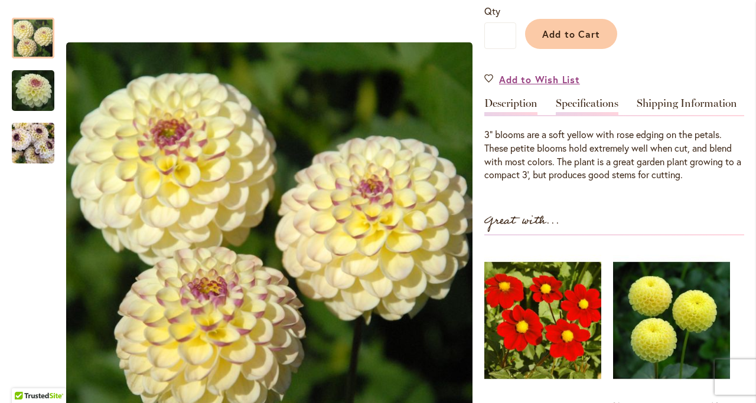
click at [606, 108] on link "Specifications" at bounding box center [587, 106] width 63 height 17
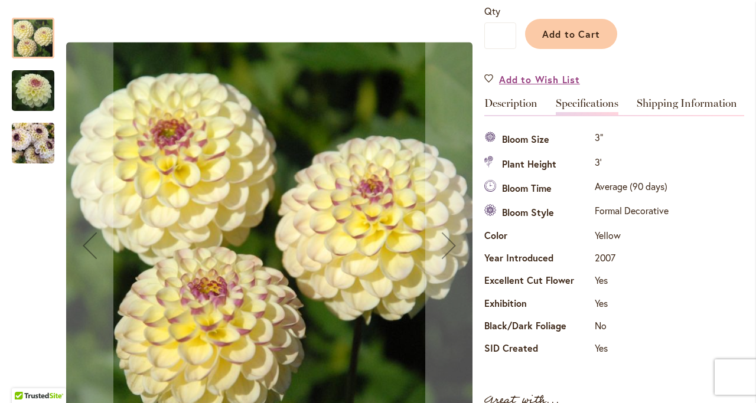
scroll to position [0, 0]
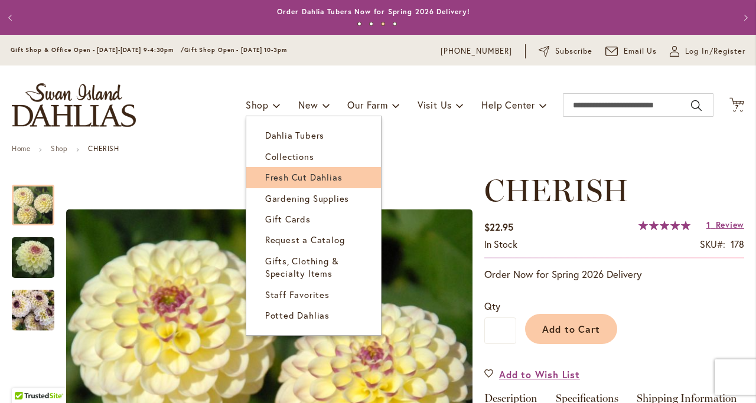
click at [293, 175] on span "Fresh Cut Dahlias" at bounding box center [303, 177] width 77 height 12
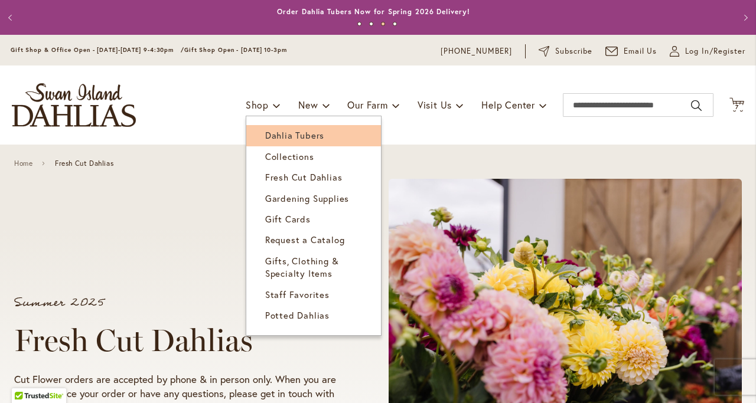
click at [265, 129] on span "Dahlia Tubers" at bounding box center [294, 135] width 59 height 12
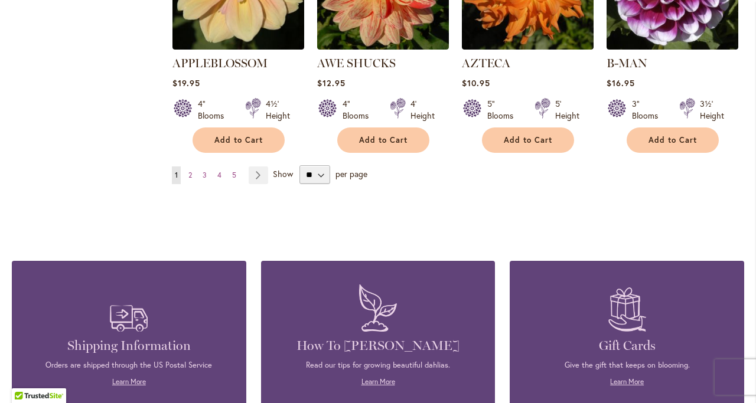
scroll to position [1181, 0]
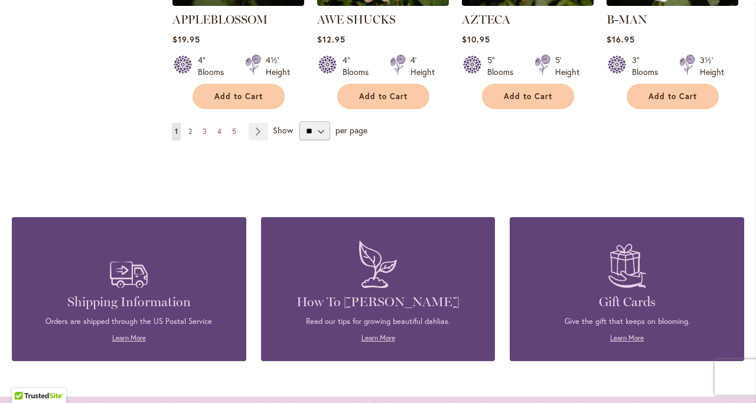
click at [188, 127] on span "2" at bounding box center [190, 131] width 4 height 9
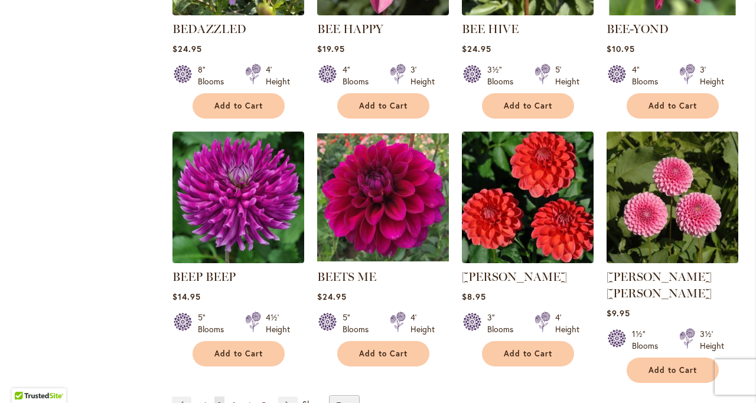
scroll to position [945, 0]
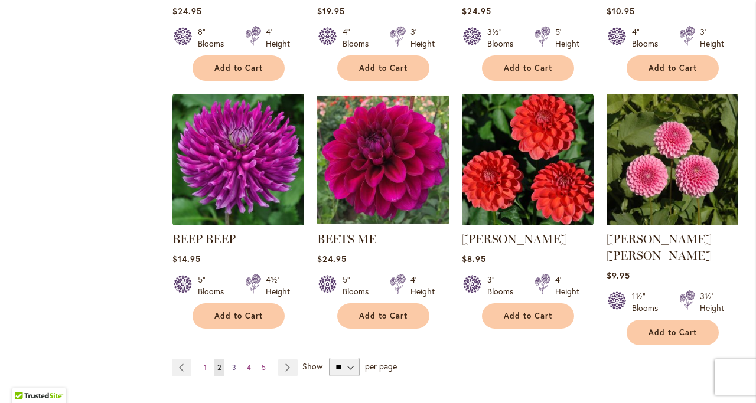
click at [233, 363] on span "3" at bounding box center [234, 367] width 4 height 9
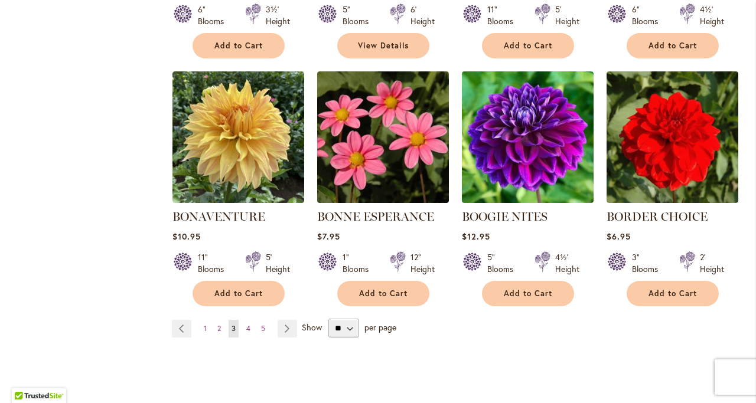
scroll to position [1122, 0]
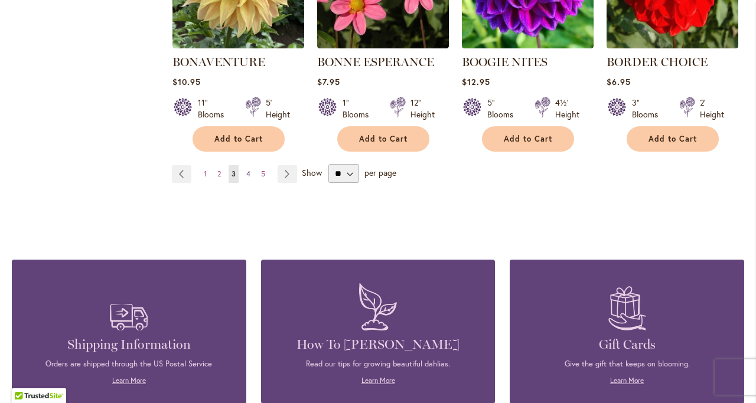
click at [246, 175] on span "4" at bounding box center [248, 173] width 4 height 9
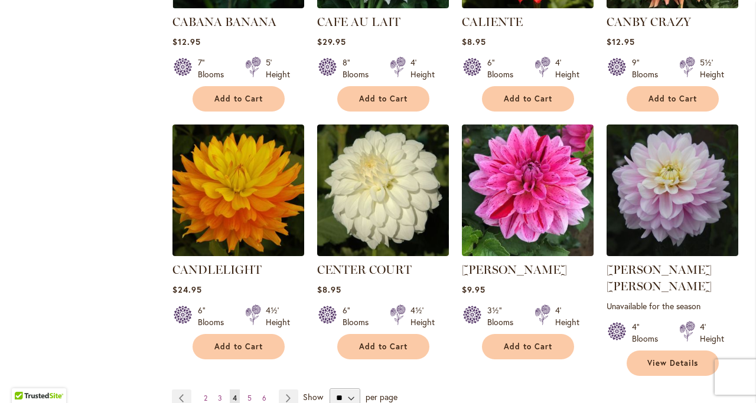
scroll to position [945, 0]
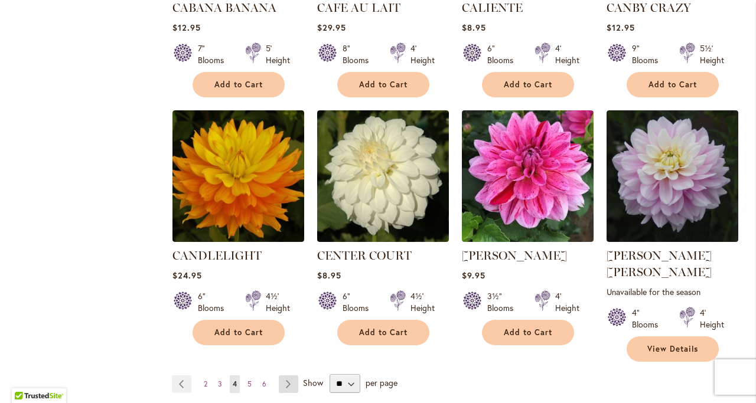
click at [291, 375] on link "Page Next" at bounding box center [288, 384] width 19 height 18
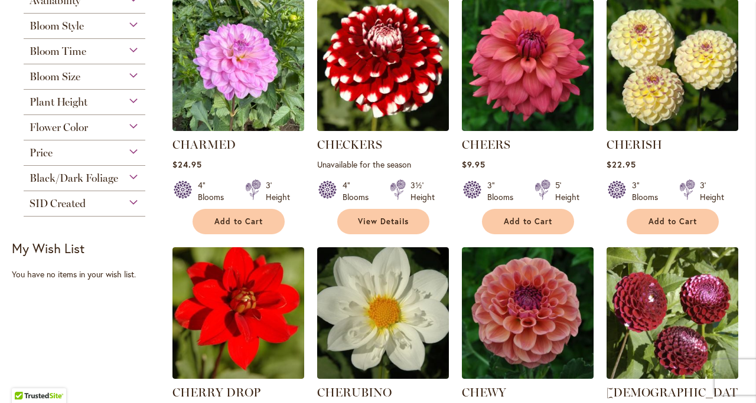
scroll to position [590, 0]
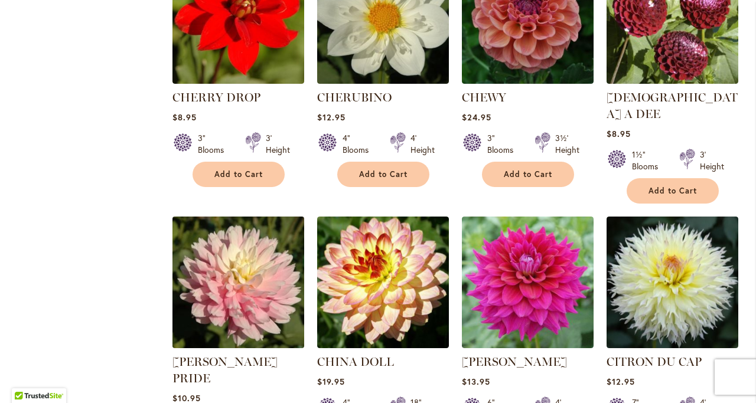
click at [257, 262] on img at bounding box center [238, 283] width 138 height 138
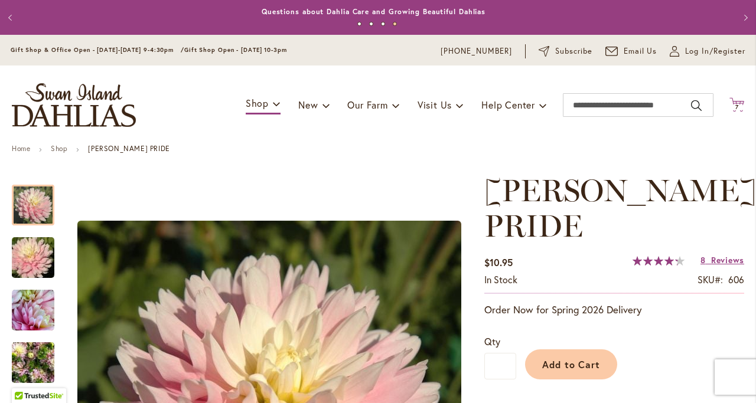
click at [729, 111] on icon "Cart .cls-1 { fill: #231f20; }" at bounding box center [736, 104] width 15 height 15
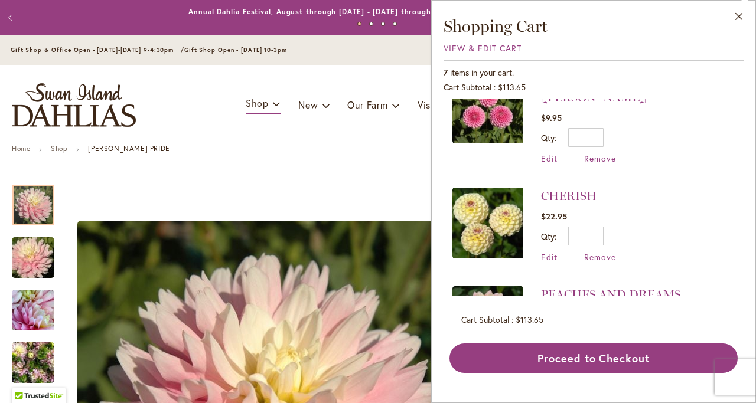
scroll to position [498, 0]
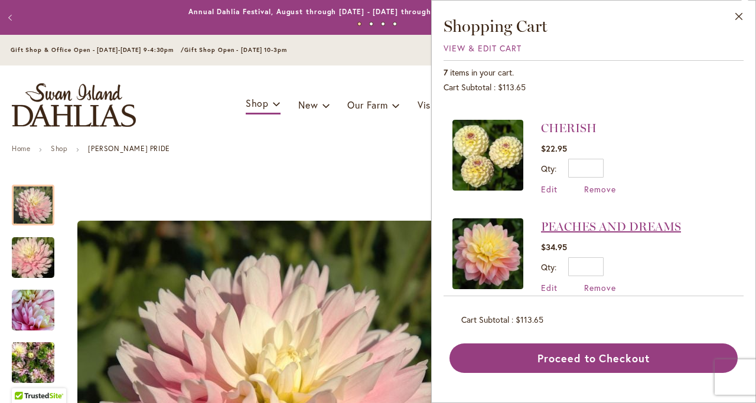
click at [628, 220] on link "PEACHES AND DREAMS" at bounding box center [611, 227] width 140 height 14
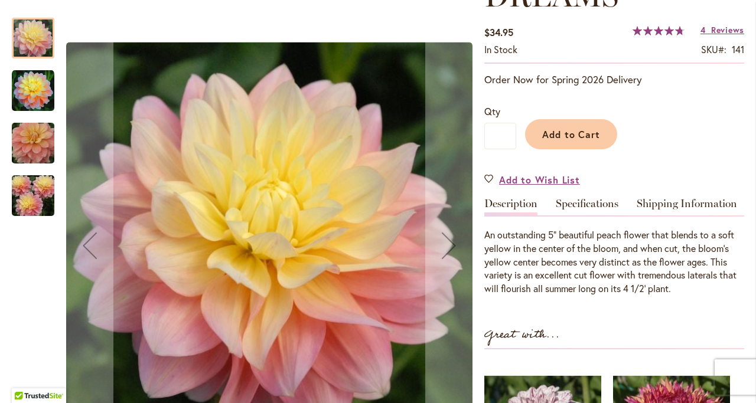
scroll to position [236, 0]
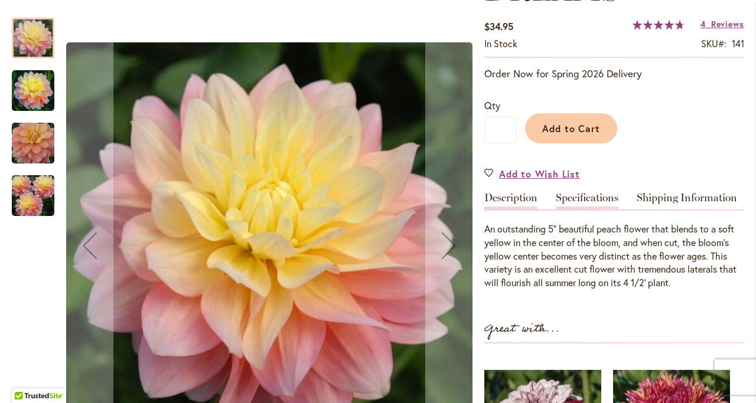
click at [595, 195] on link "Specifications" at bounding box center [587, 200] width 63 height 17
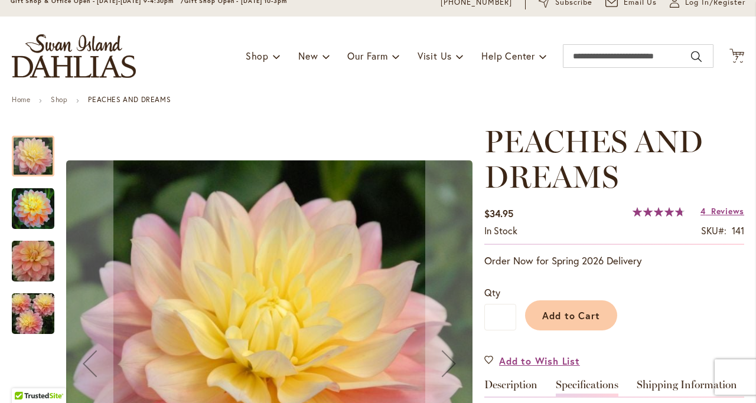
scroll to position [0, 0]
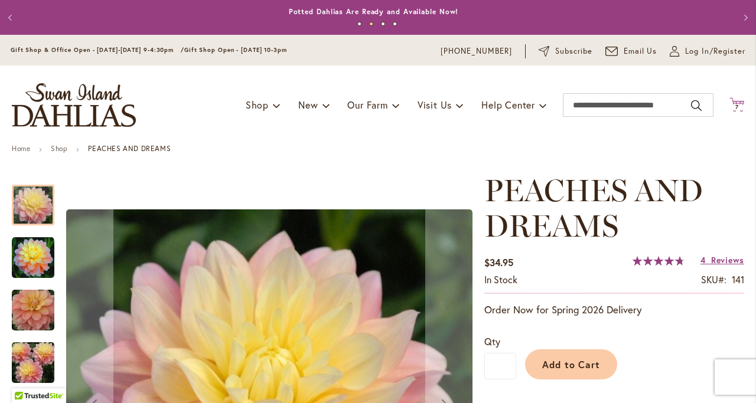
click at [731, 106] on span "7 7 items" at bounding box center [737, 107] width 12 height 6
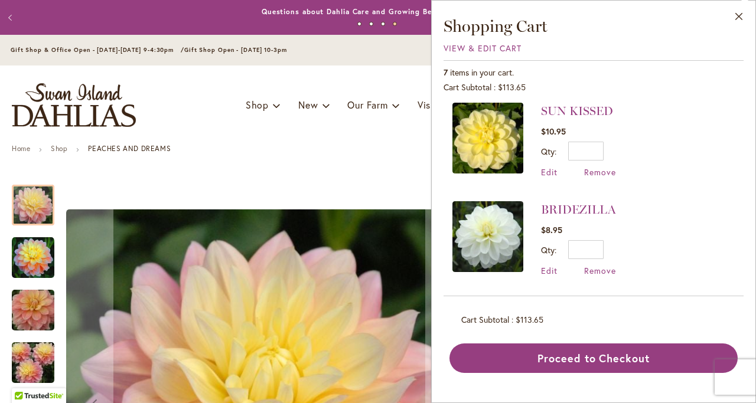
scroll to position [498, 0]
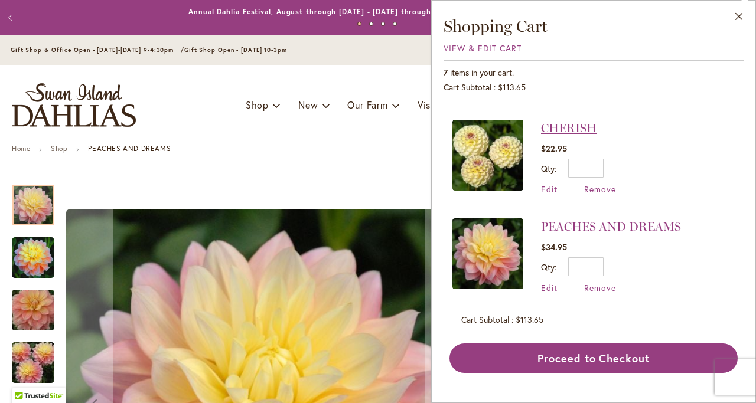
click at [571, 121] on link "CHERISH" at bounding box center [568, 128] width 55 height 14
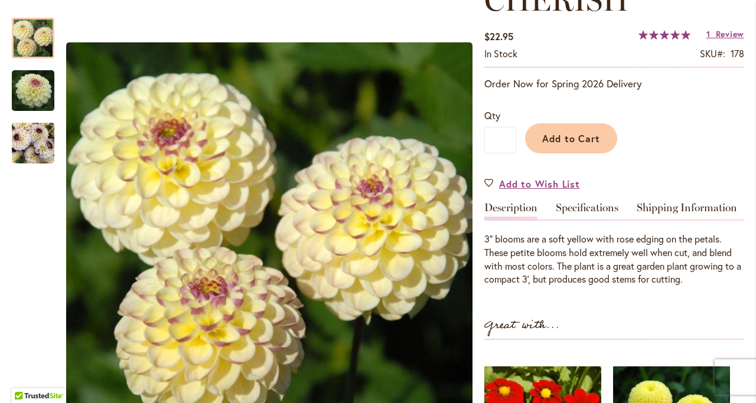
scroll to position [59, 0]
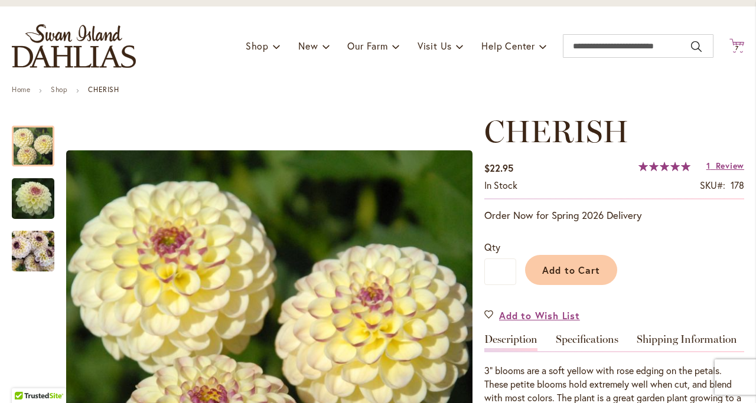
click at [735, 48] on span "7" at bounding box center [737, 48] width 4 height 8
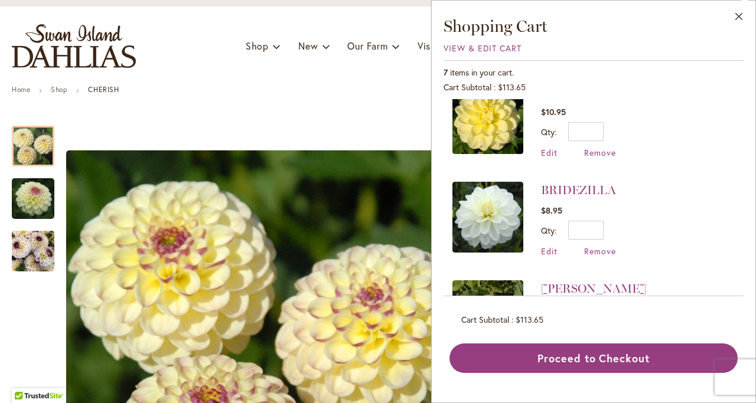
scroll to position [84, 0]
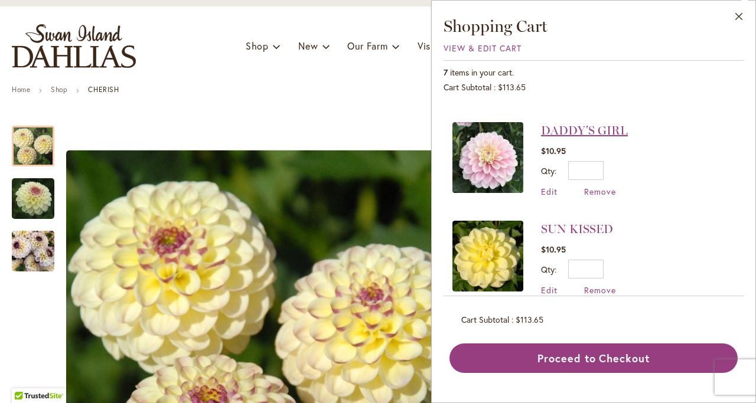
click at [586, 129] on link "DADDY'S GIRL" at bounding box center [584, 130] width 87 height 14
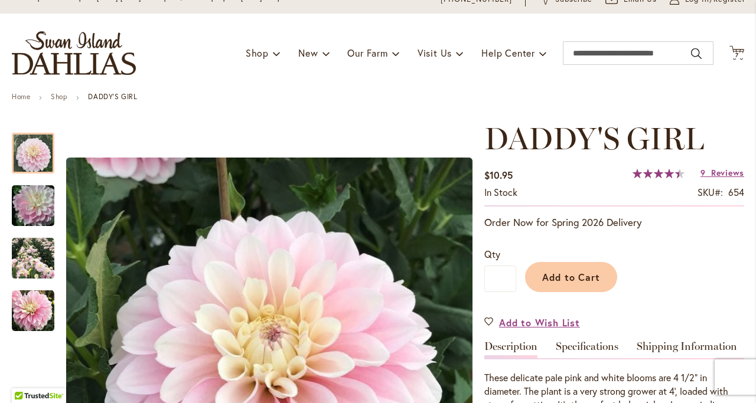
scroll to position [177, 0]
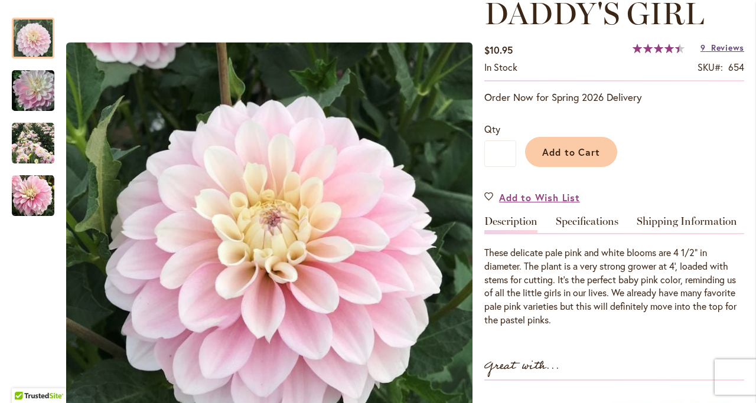
click at [717, 50] on span "Reviews" at bounding box center [727, 47] width 33 height 11
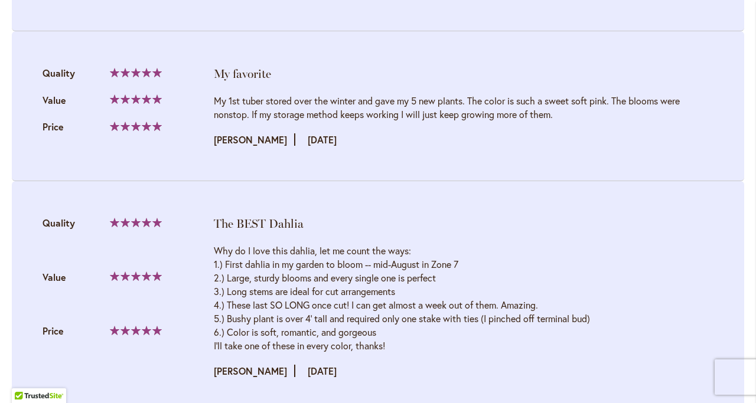
scroll to position [1865, 0]
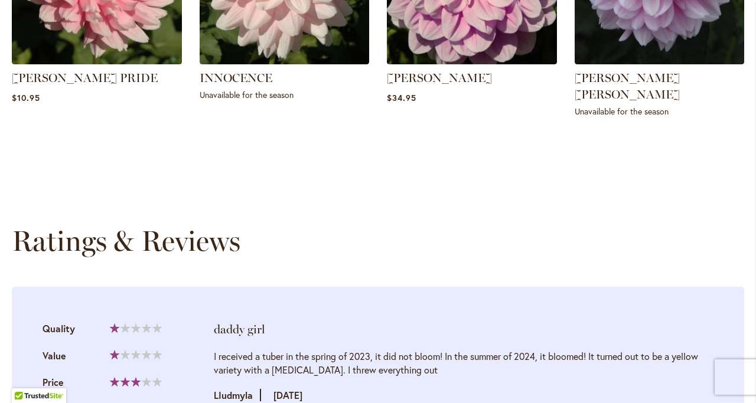
click at [600, 230] on div "Ratings & Reviews" at bounding box center [378, 240] width 732 height 33
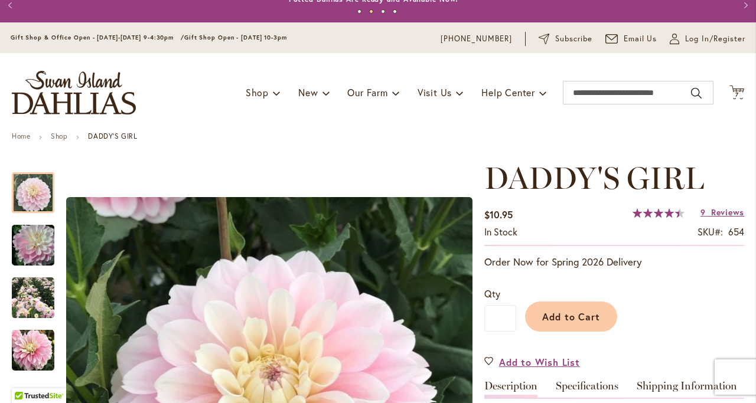
scroll to position [0, 0]
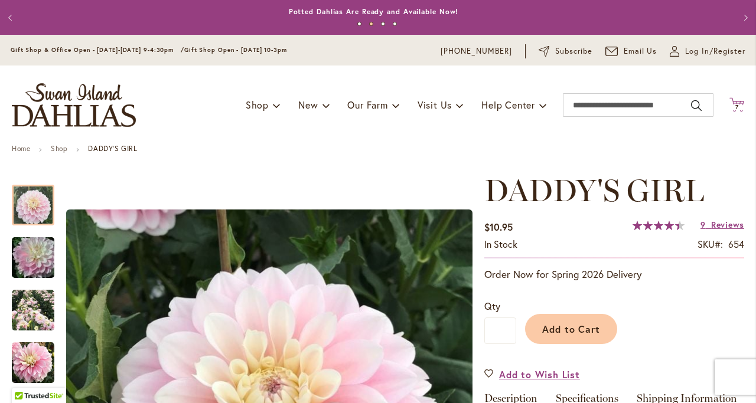
click at [731, 107] on span "7 7 items" at bounding box center [737, 107] width 12 height 6
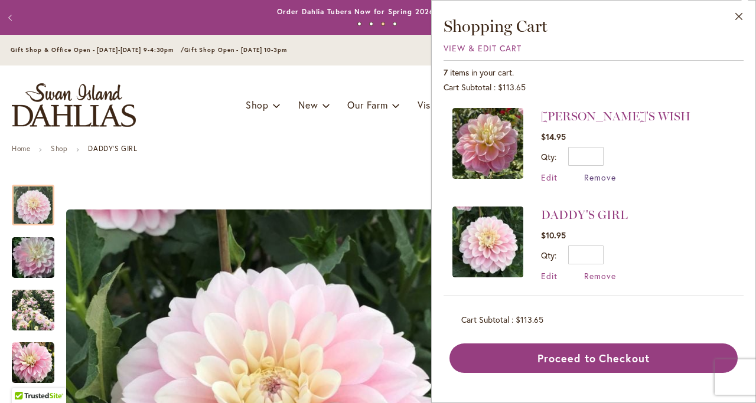
click at [608, 180] on span "Remove" at bounding box center [600, 177] width 32 height 11
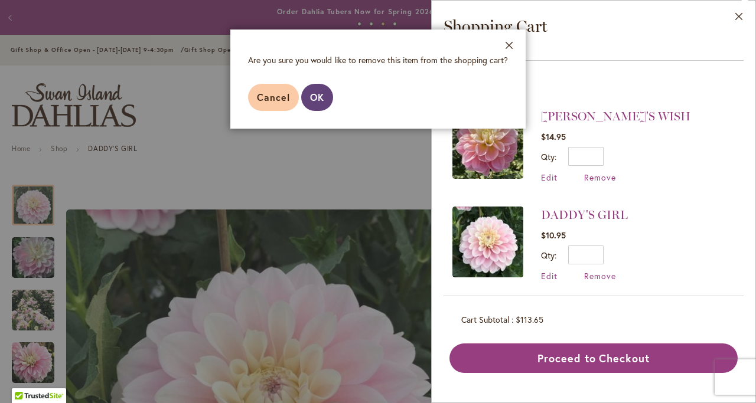
drag, startPoint x: 331, startPoint y: 99, endPoint x: 464, endPoint y: 93, distance: 133.5
click at [332, 100] on button "OK" at bounding box center [317, 97] width 32 height 27
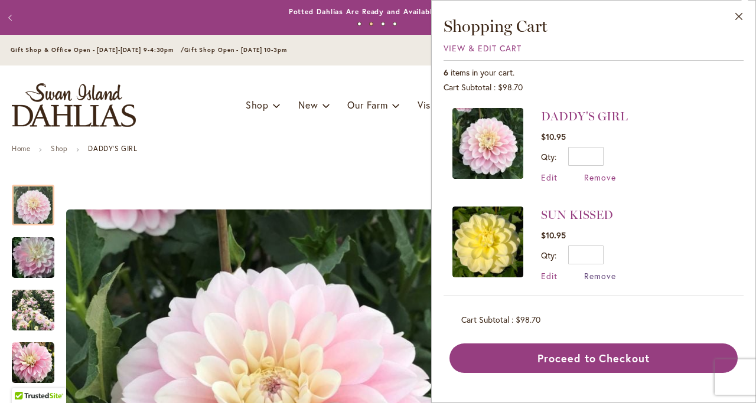
click at [598, 277] on span "Remove" at bounding box center [600, 275] width 32 height 11
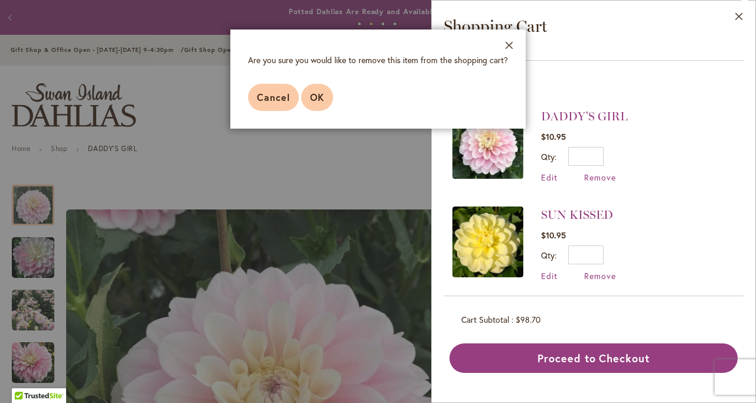
click at [321, 95] on span "OK" at bounding box center [317, 97] width 14 height 12
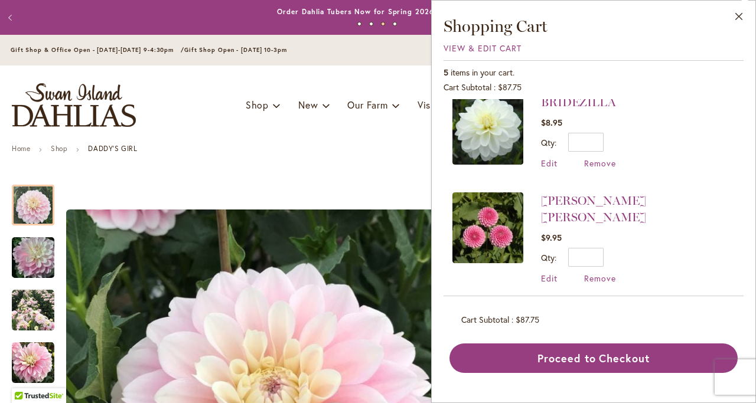
scroll to position [118, 0]
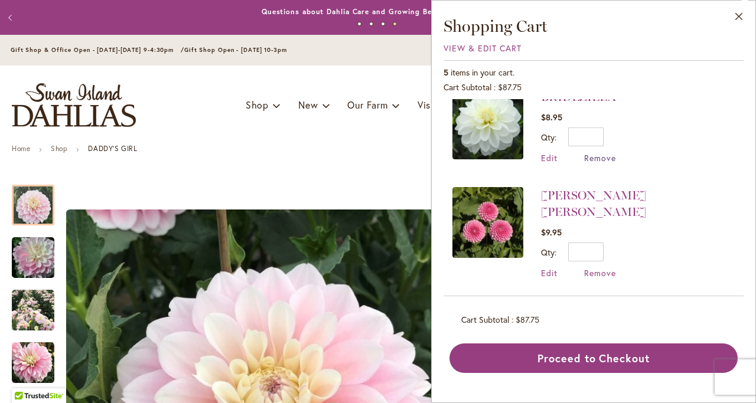
click at [596, 158] on span "Remove" at bounding box center [600, 157] width 32 height 11
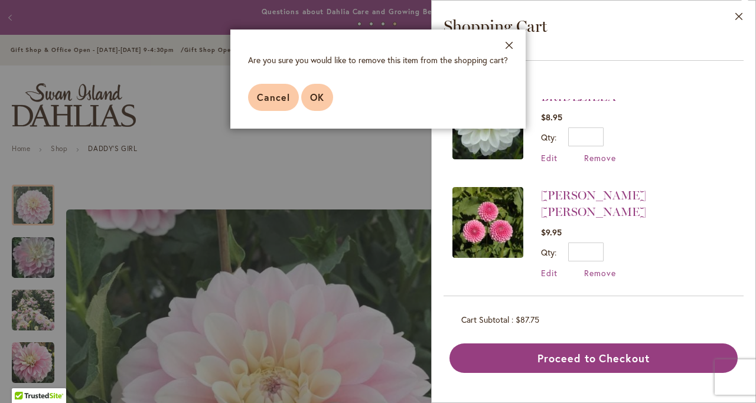
click at [326, 101] on button "OK" at bounding box center [317, 97] width 32 height 27
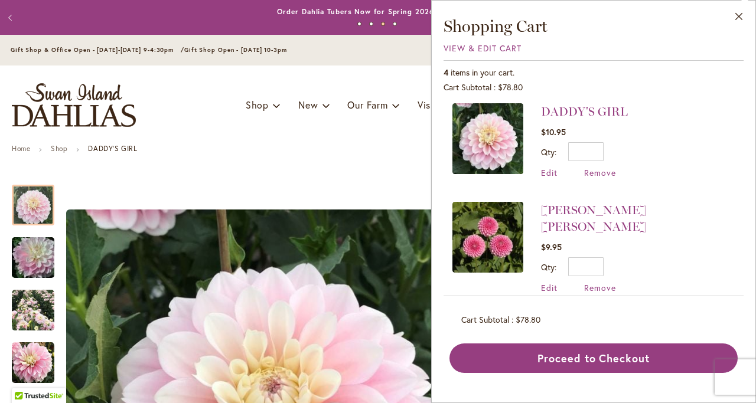
scroll to position [0, 0]
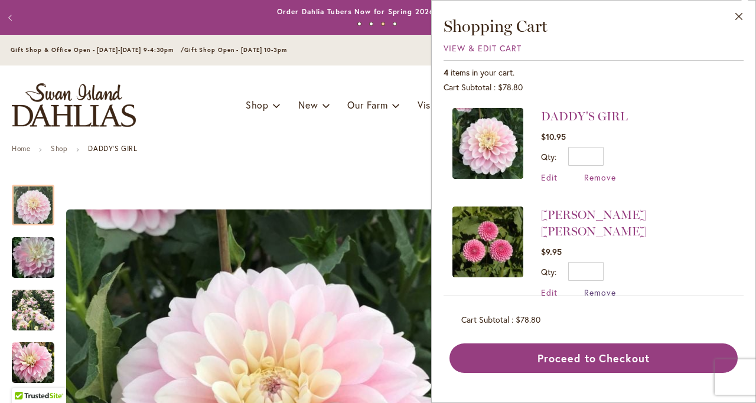
click at [606, 287] on span "Remove" at bounding box center [600, 292] width 32 height 11
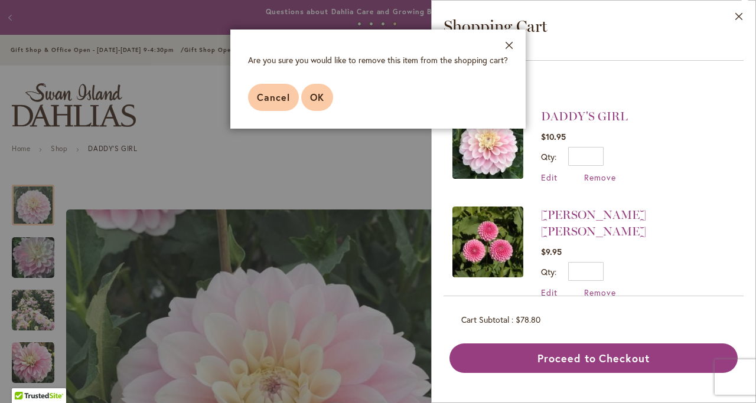
click at [312, 96] on span "OK" at bounding box center [317, 97] width 14 height 12
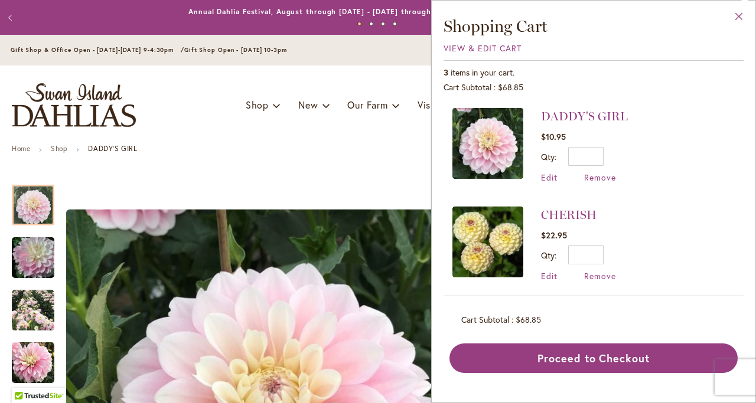
click at [741, 17] on button "Close" at bounding box center [739, 19] width 32 height 37
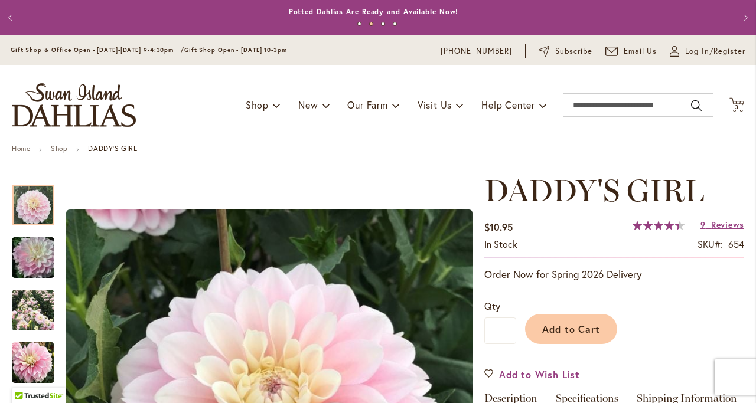
click at [67, 151] on link "Shop" at bounding box center [59, 148] width 17 height 9
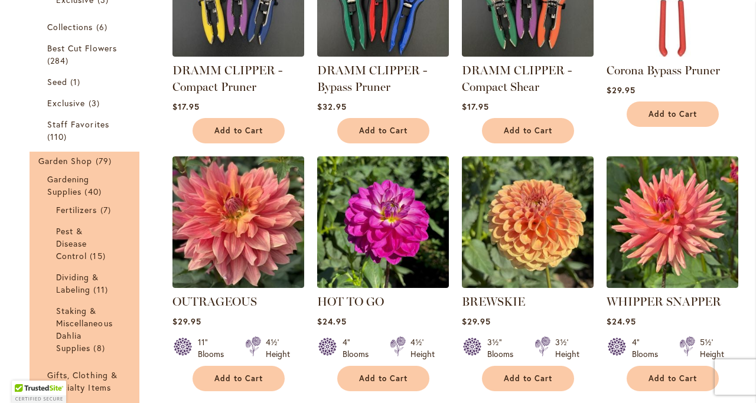
scroll to position [413, 0]
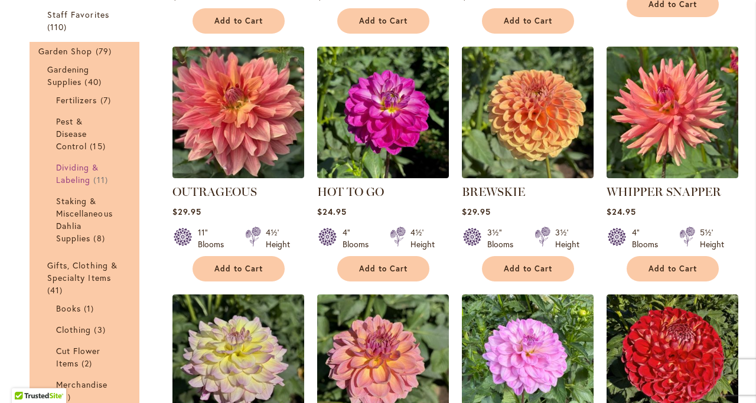
click at [84, 172] on link "Dividing & Labeling 11 items" at bounding box center [86, 173] width 60 height 25
